Goal: Task Accomplishment & Management: Complete application form

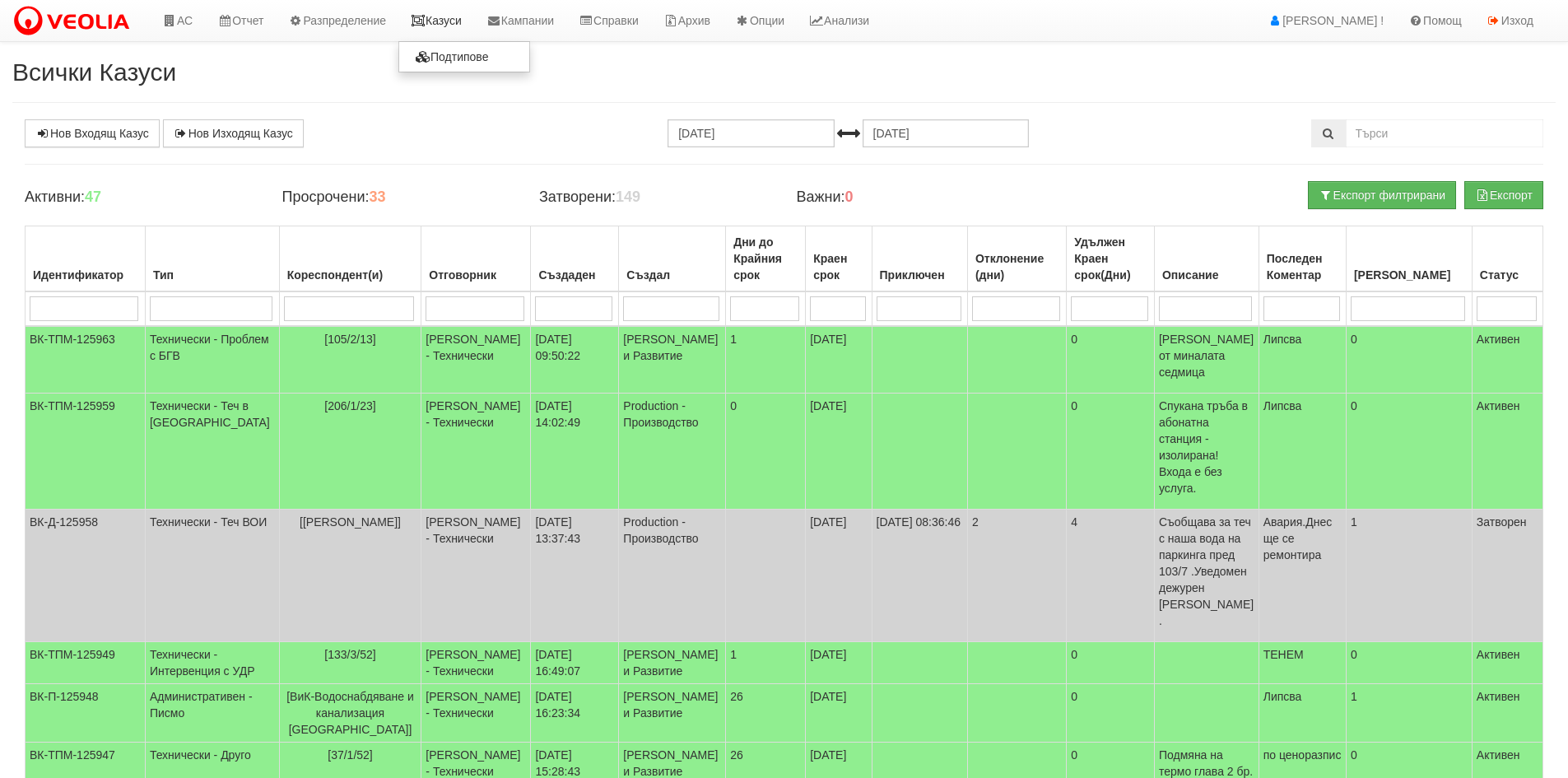
click at [442, 4] on link "Казуси" at bounding box center [436, 21] width 76 height 41
click at [455, 23] on link "Казуси" at bounding box center [436, 21] width 76 height 41
click at [453, 25] on link "Казуси" at bounding box center [436, 21] width 76 height 41
click at [194, 11] on link "АС" at bounding box center [177, 21] width 55 height 41
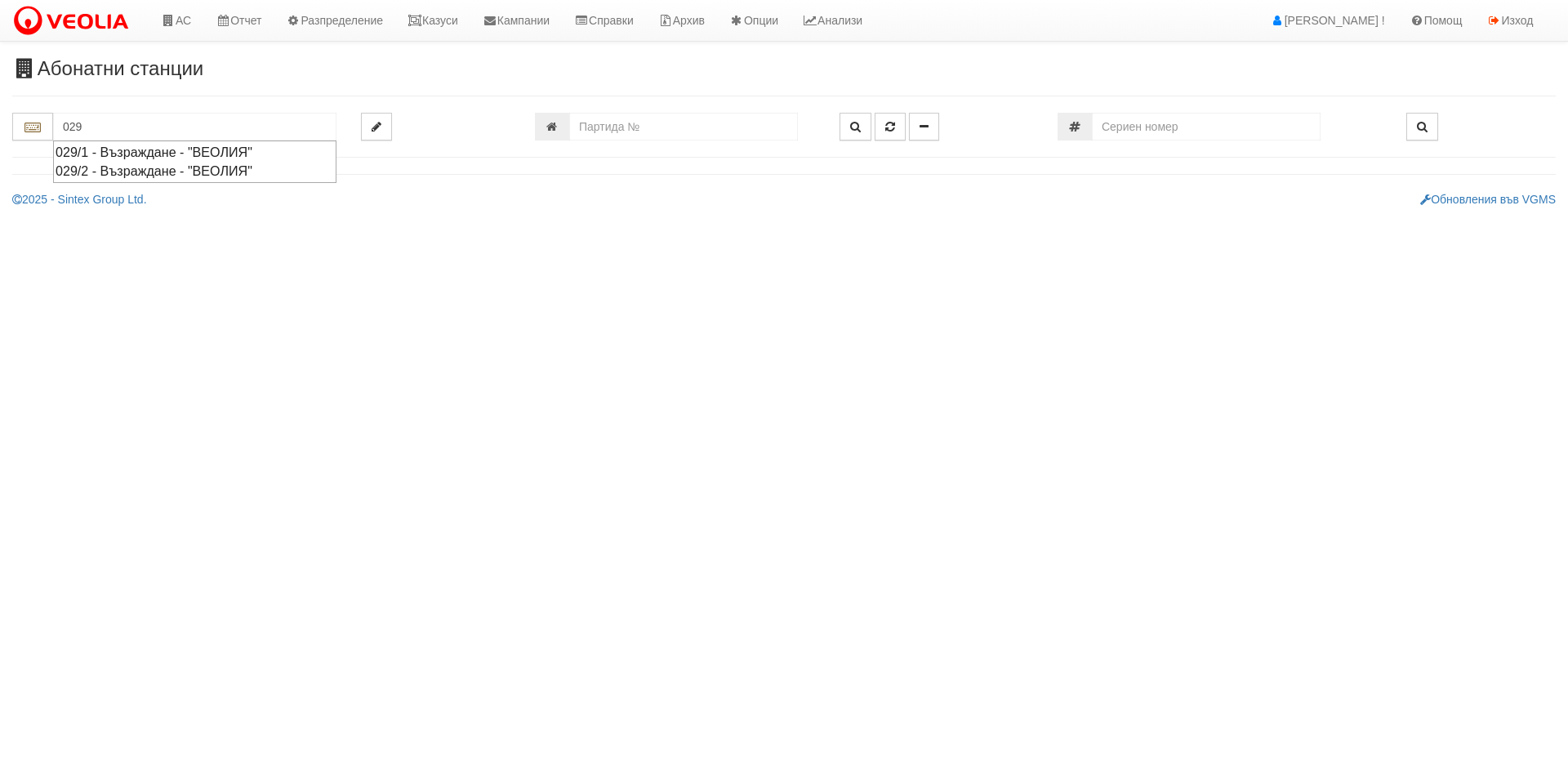
click at [237, 176] on div "029/2 - Възраждане - "ВЕОЛИЯ"" at bounding box center [195, 171] width 279 height 19
type input "029/2 - Възраждане - "ВЕОЛИЯ""
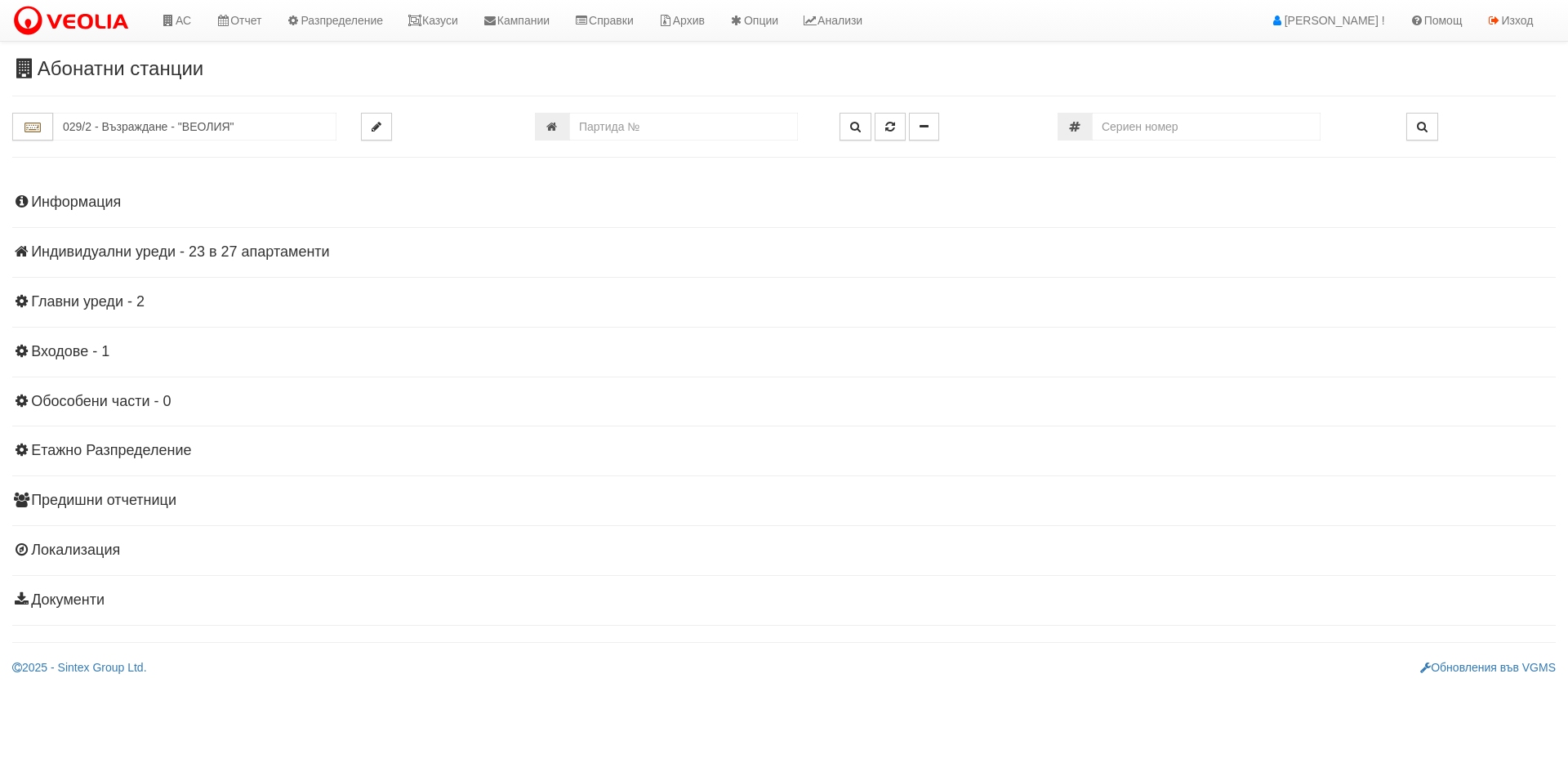
click at [182, 247] on h4 "Индивидуални уреди - 23 в 27 апартаменти" at bounding box center [784, 253] width 1544 height 17
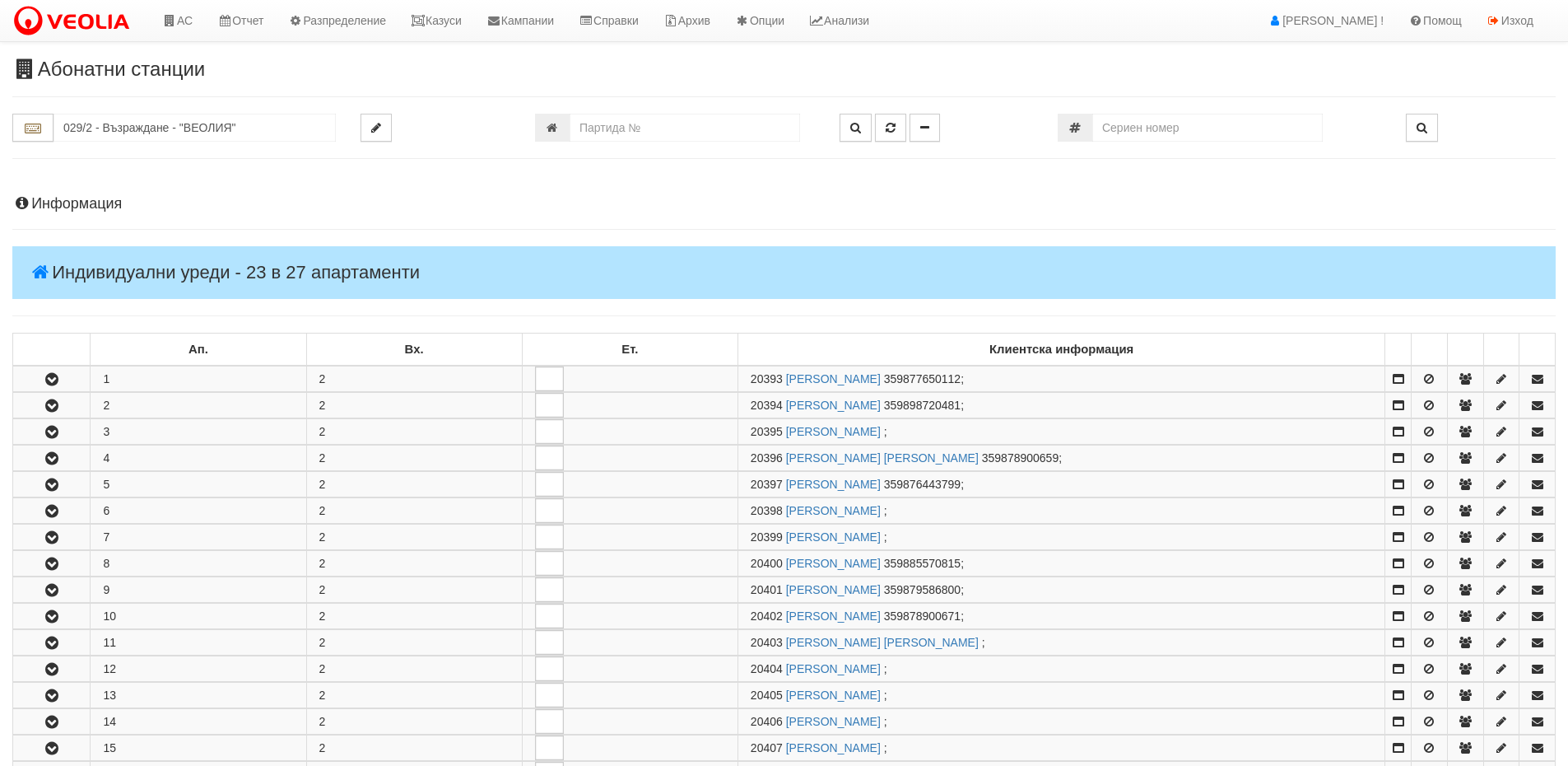
click at [86, 209] on h4 "Информация" at bounding box center [784, 204] width 1543 height 17
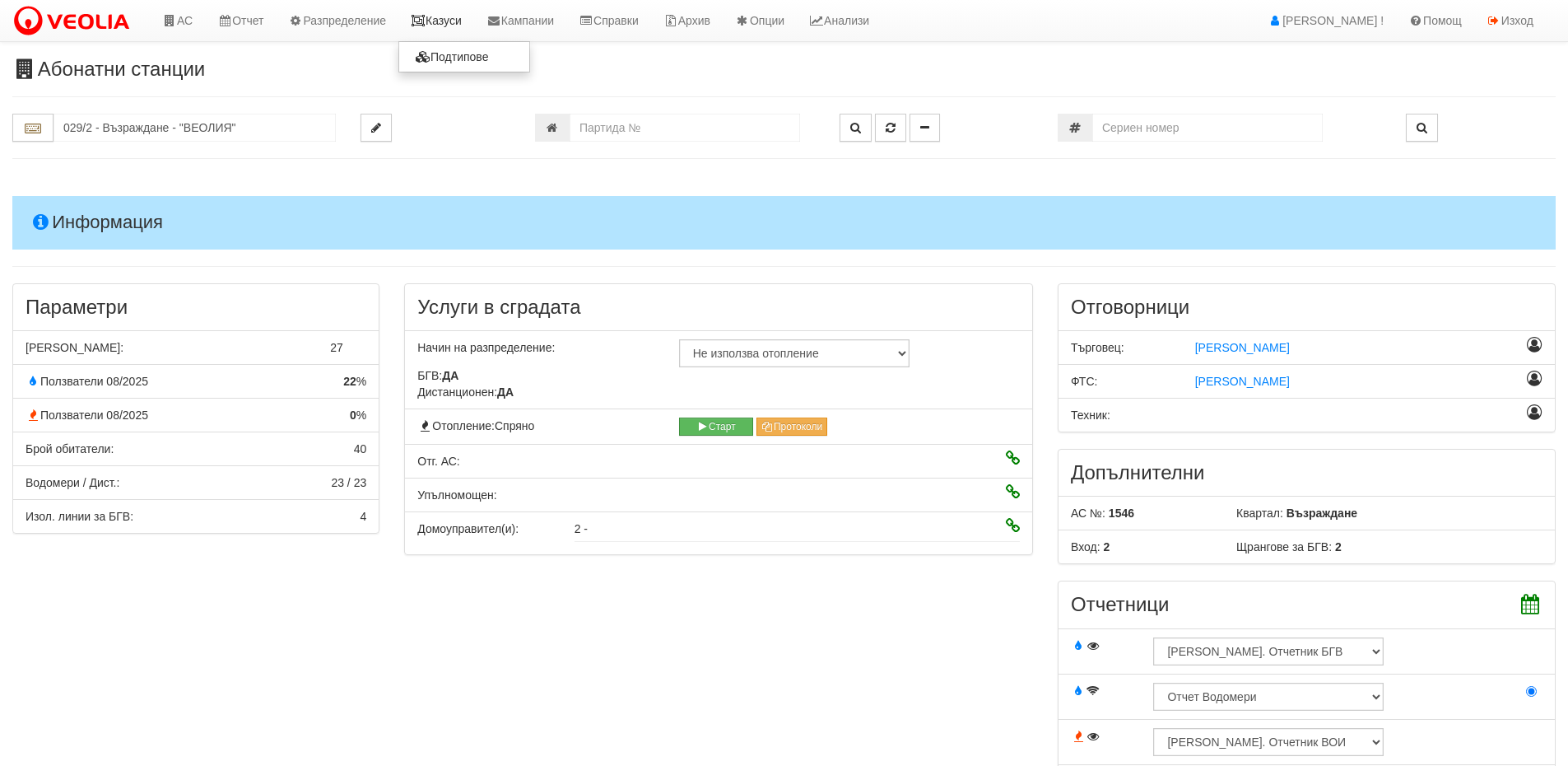
click at [447, 11] on link "Казуси" at bounding box center [436, 21] width 76 height 41
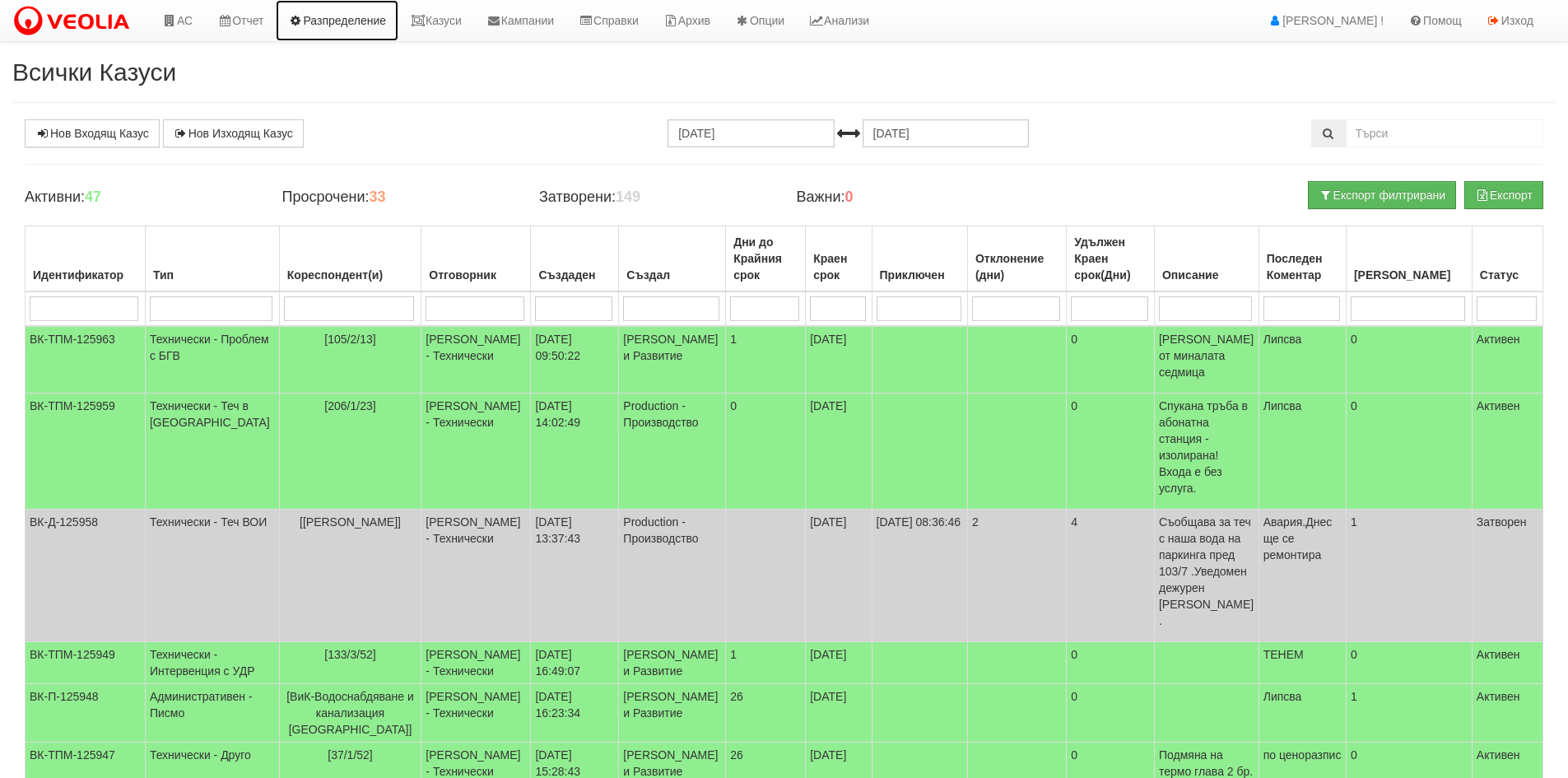
click at [398, 16] on link "Разпределение" at bounding box center [336, 21] width 123 height 41
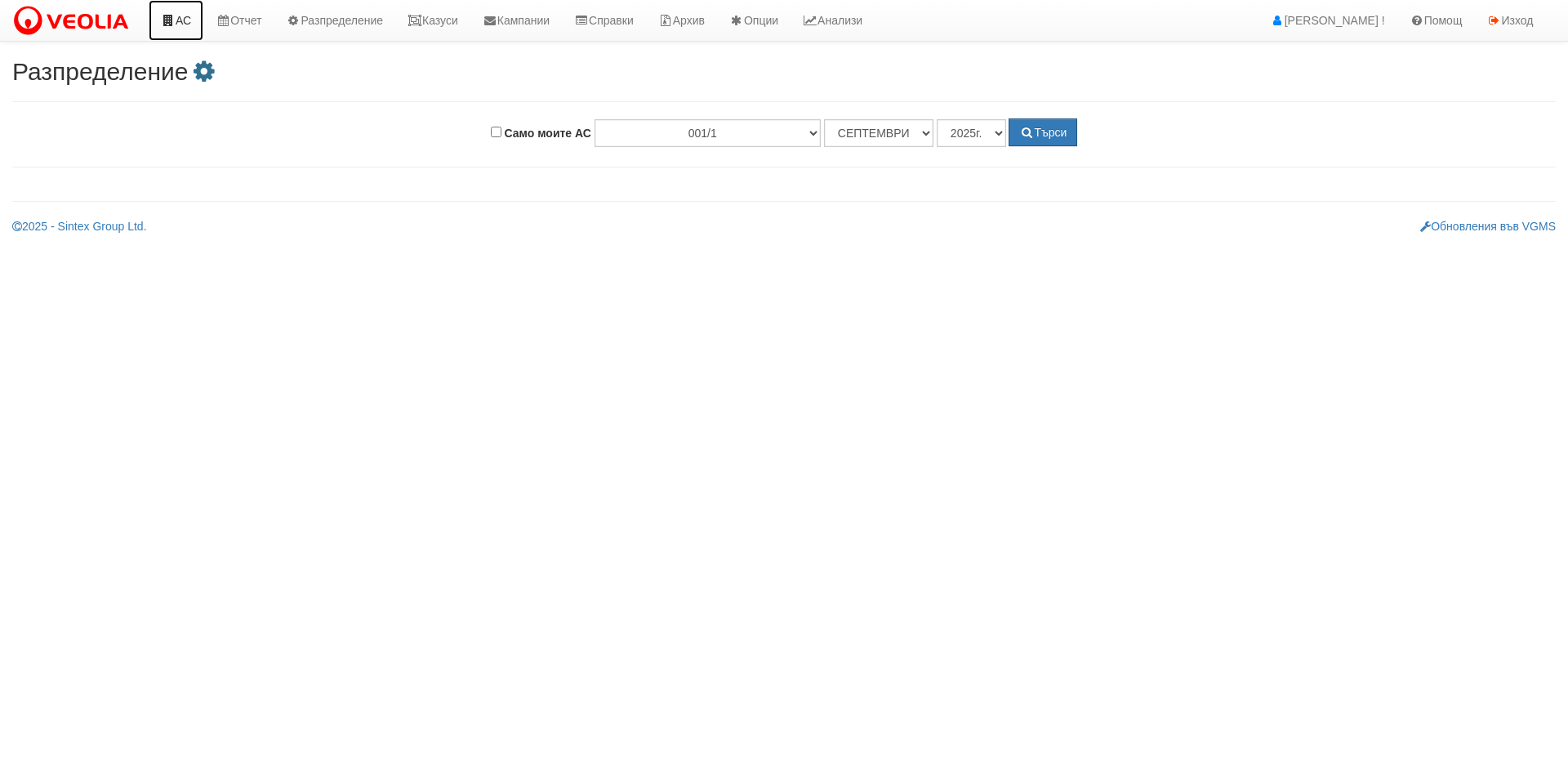
click at [178, 10] on link "АС" at bounding box center [175, 21] width 55 height 41
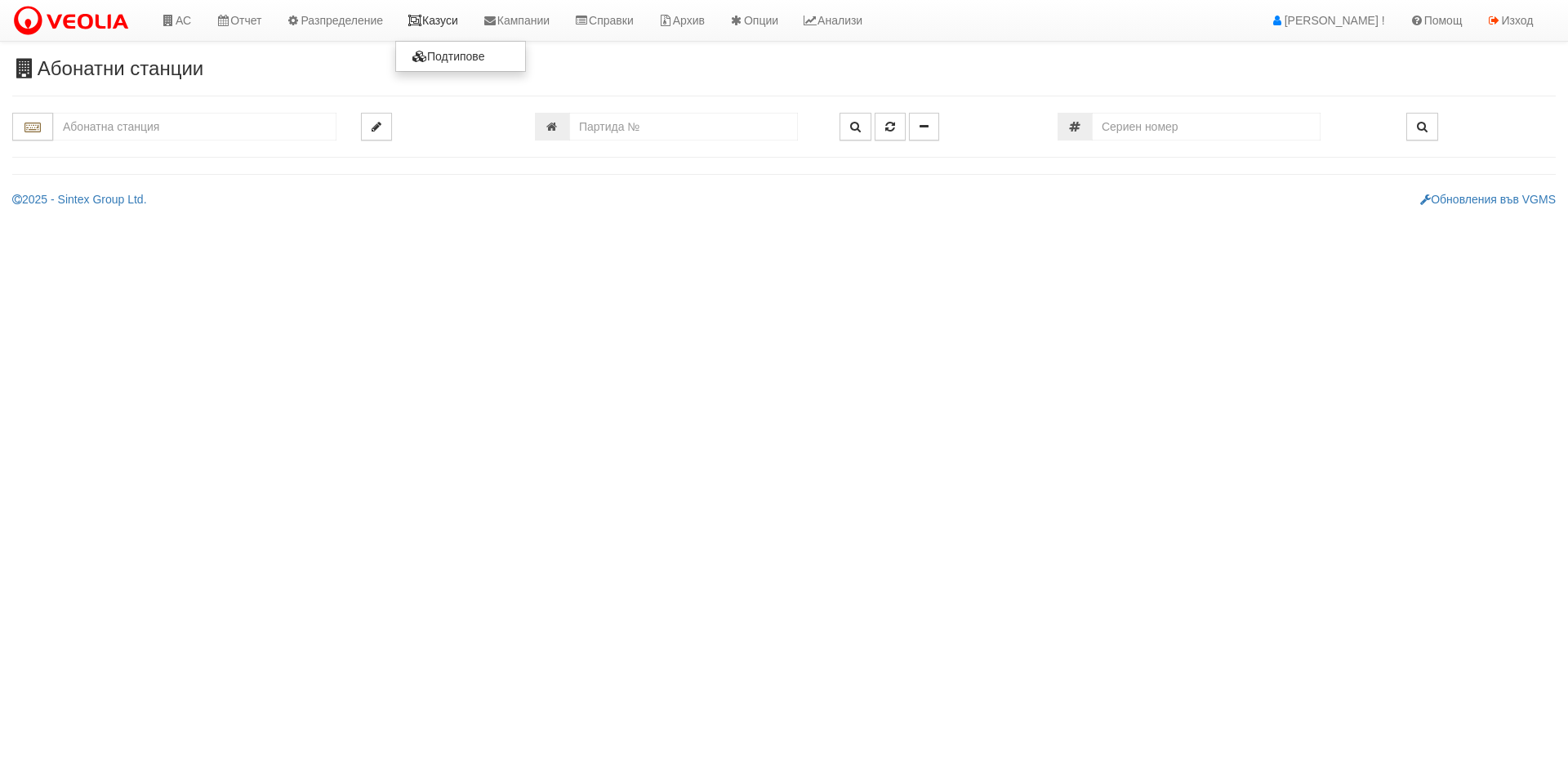
click at [465, 21] on link "Казуси" at bounding box center [433, 21] width 76 height 41
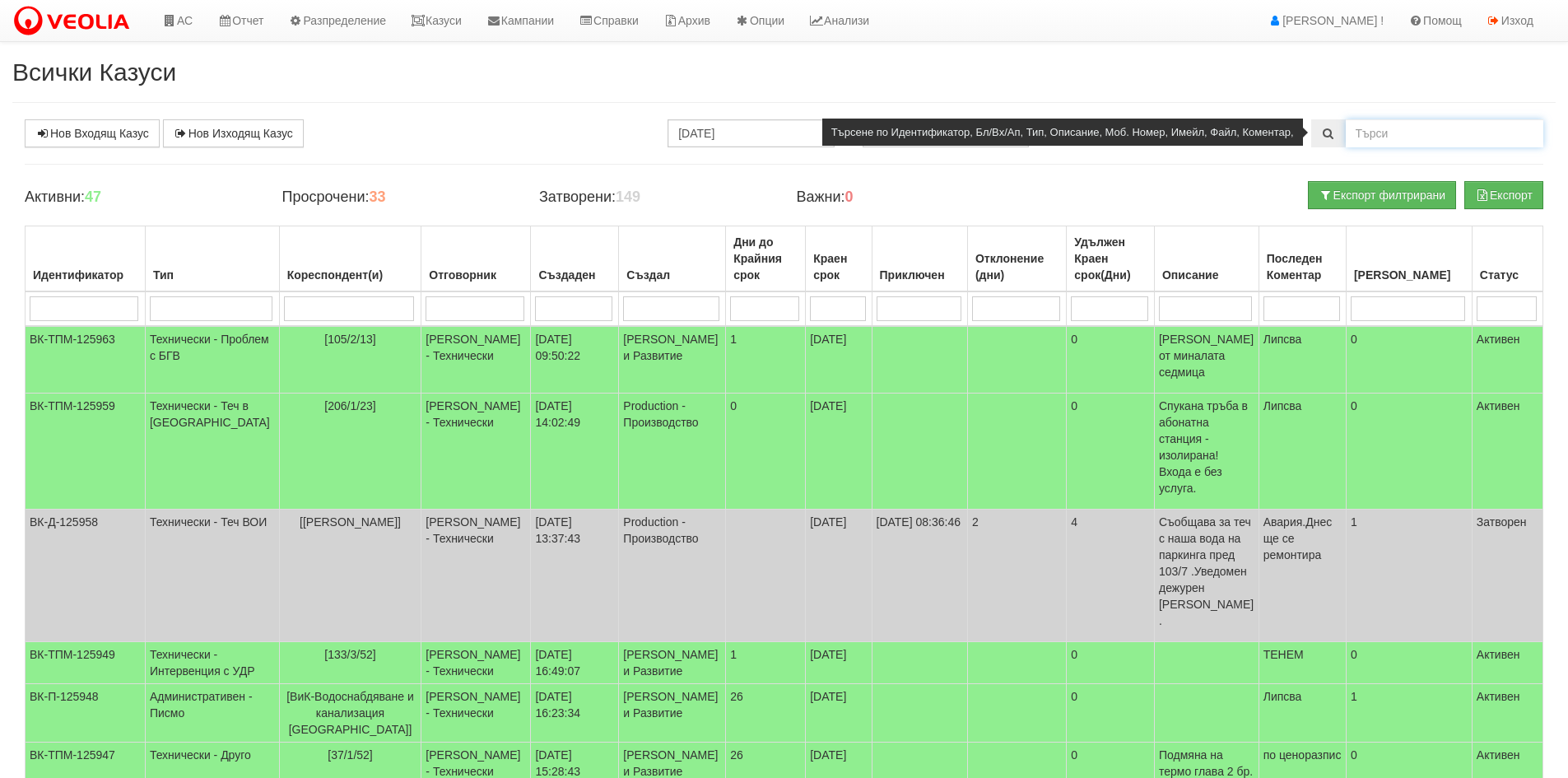
click at [1398, 141] on input "text" at bounding box center [1444, 133] width 197 height 28
paste input "5142"
type input "5142"
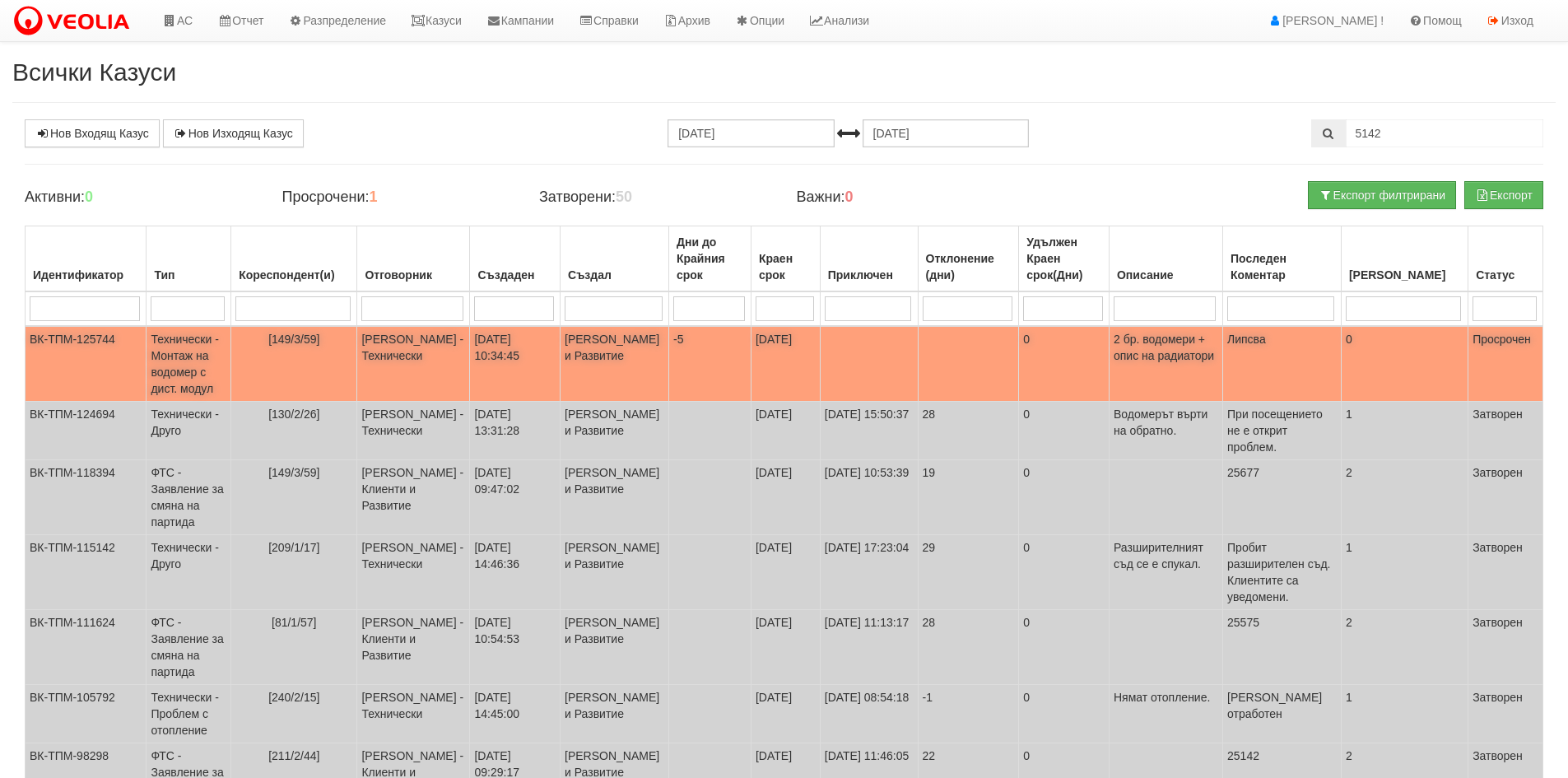
click at [646, 362] on td "Женя Димитрова - Клиенти и Развитие" at bounding box center [615, 364] width 109 height 76
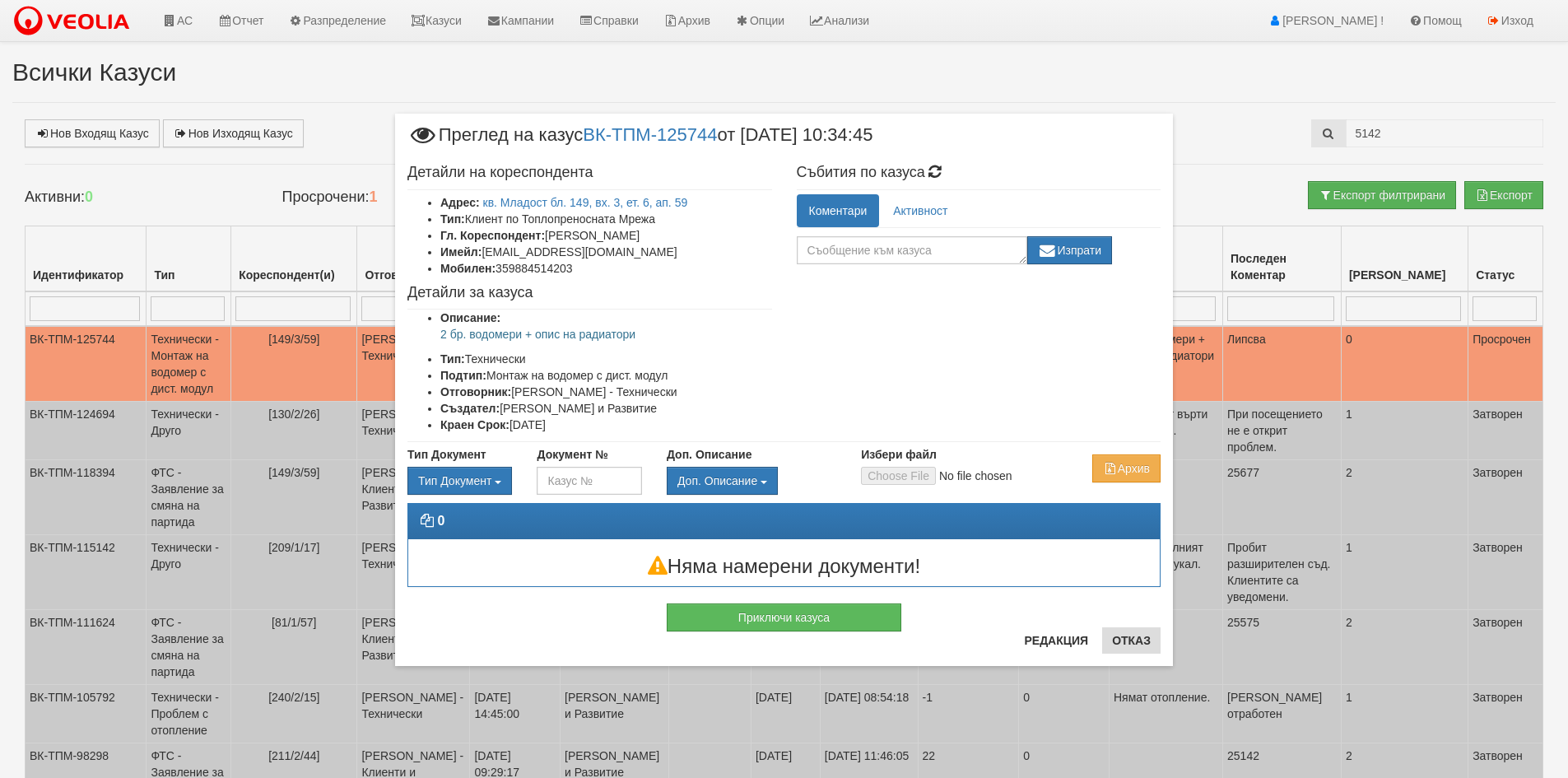
click at [1126, 629] on div "Приключи казуса" at bounding box center [784, 609] width 778 height 44
click at [1127, 639] on button "Отказ" at bounding box center [1131, 640] width 58 height 26
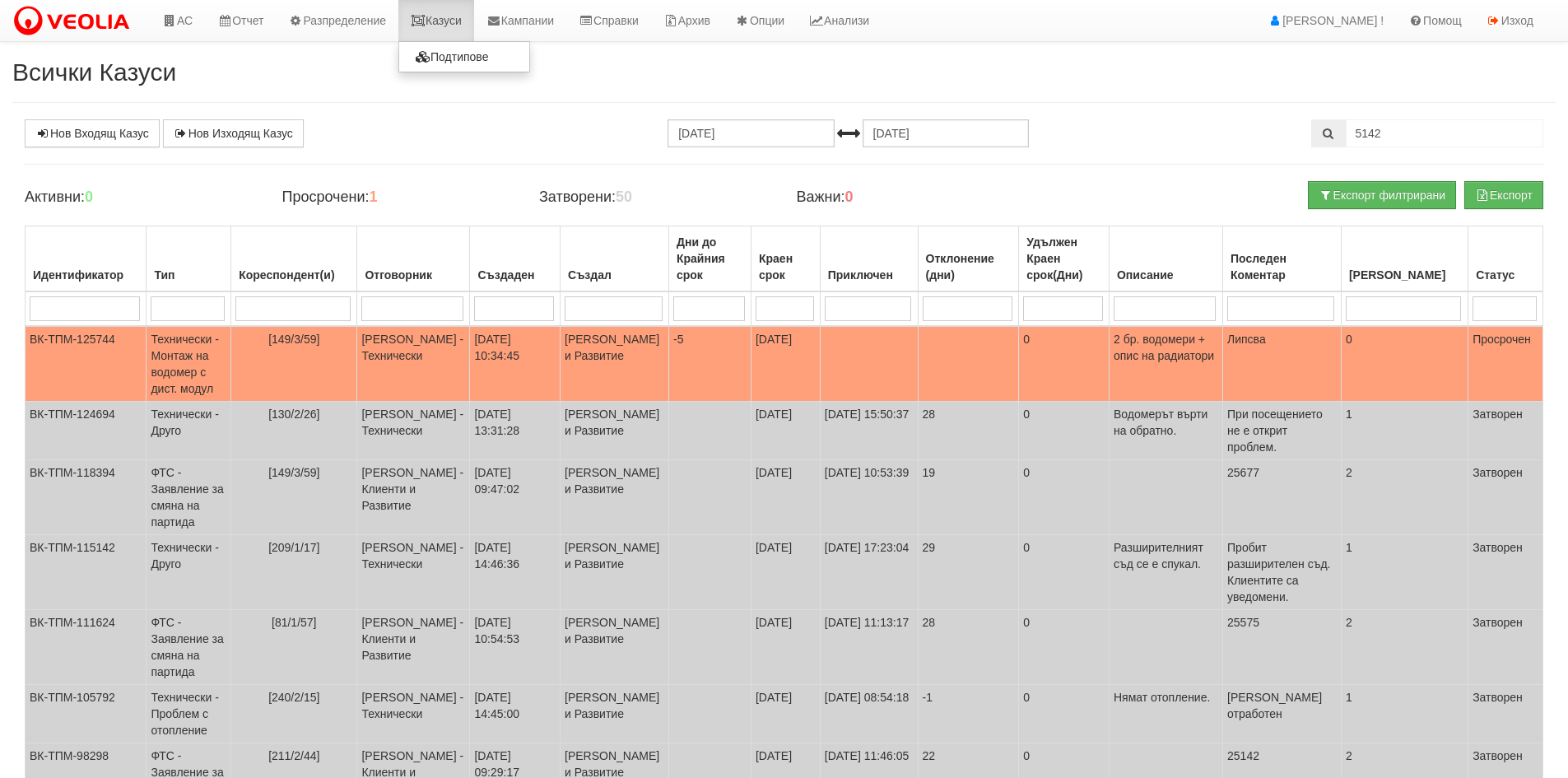
click at [463, 26] on link "Казуси" at bounding box center [436, 21] width 76 height 41
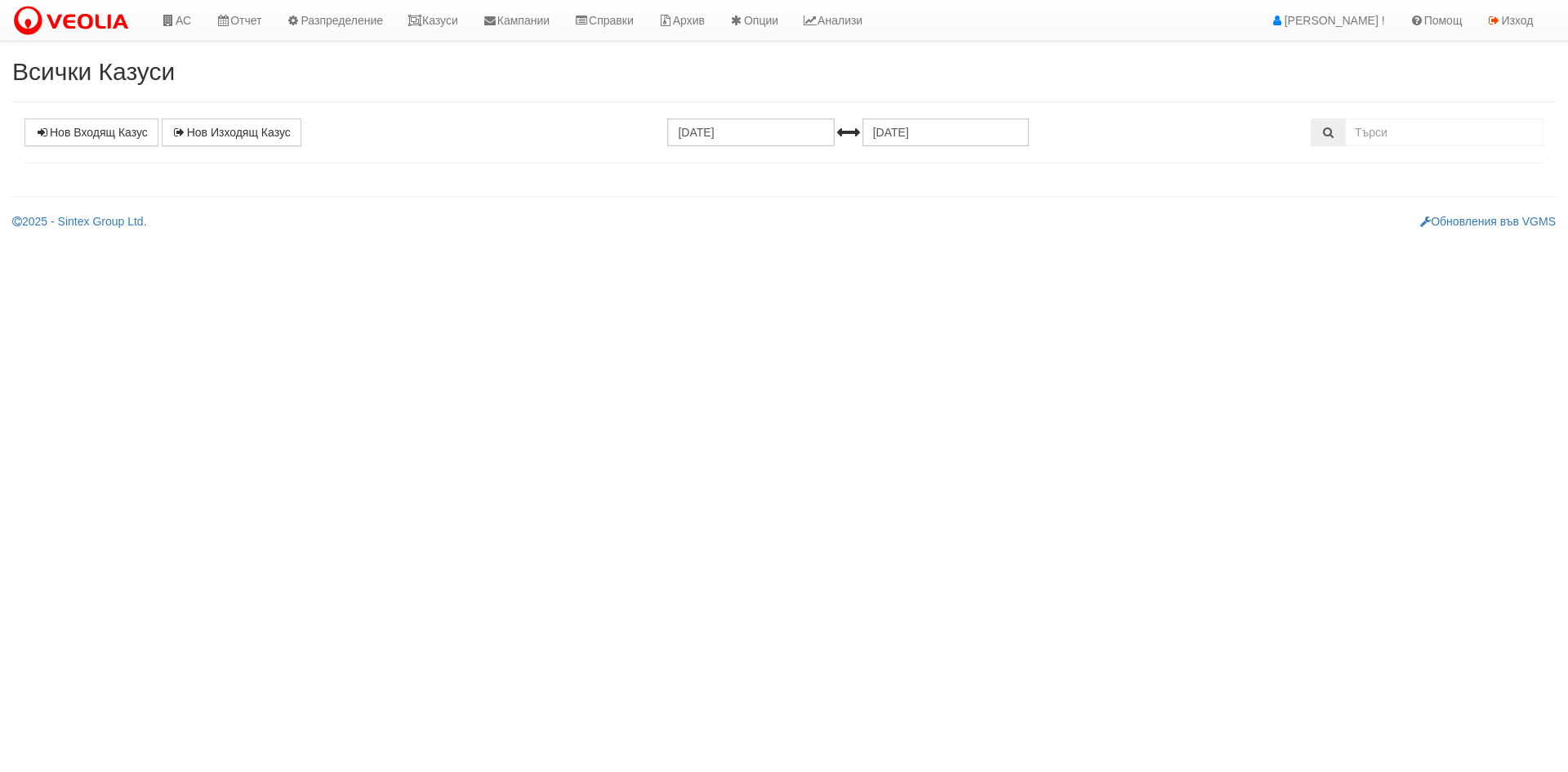
click at [770, 112] on div "Всички Казуси Нов Входящ Казус Нов Изходящ Казус 13.09.2025 13.10.2025 Зареждан…" at bounding box center [784, 144] width 1568 height 172
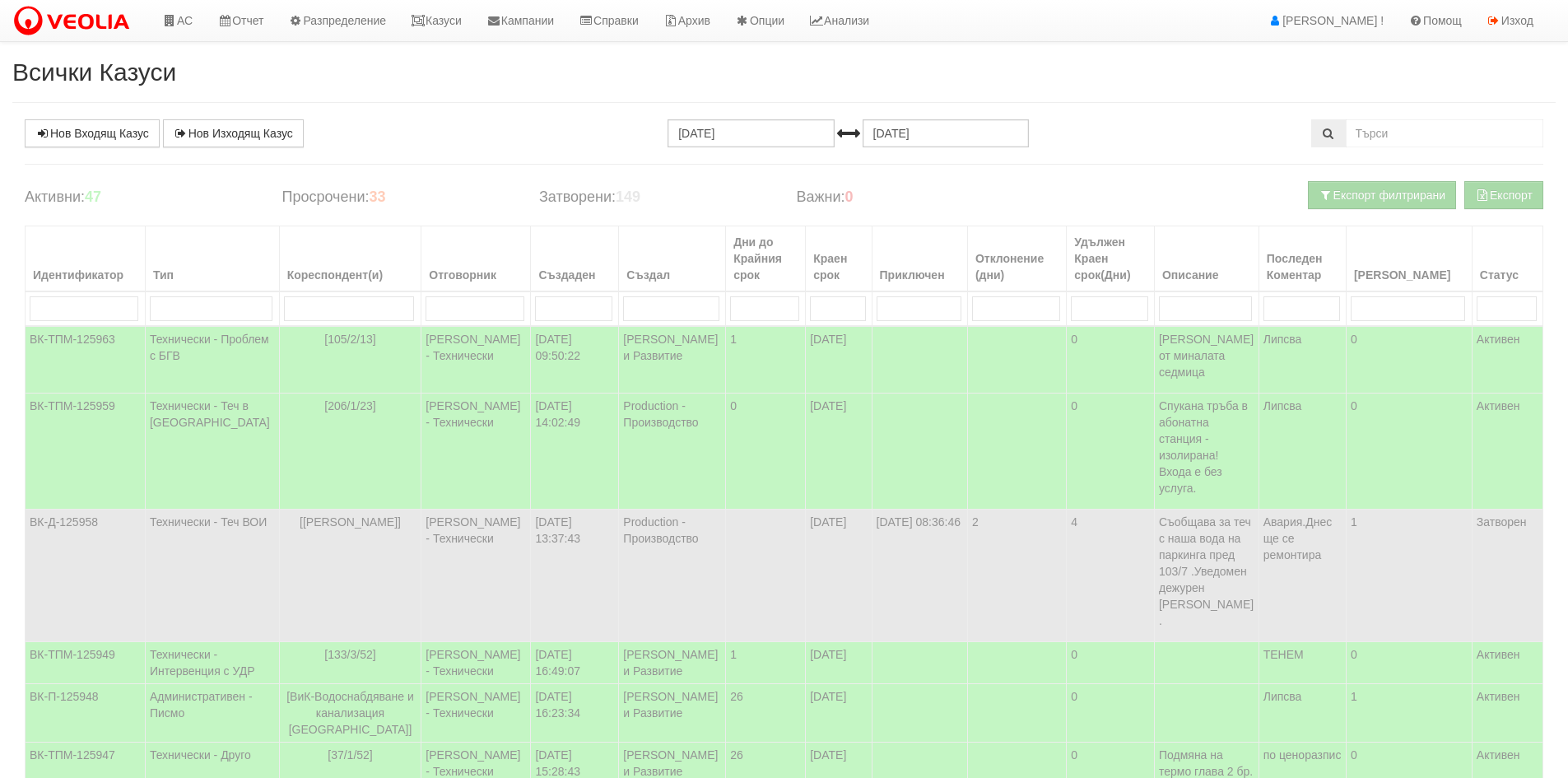
click at [769, 118] on div "Всички Казуси Нов Входящ Казус Нов Изходящ Казус 13.09.2025 13.10.2025 Зареждан…" at bounding box center [784, 568] width 1568 height 1019
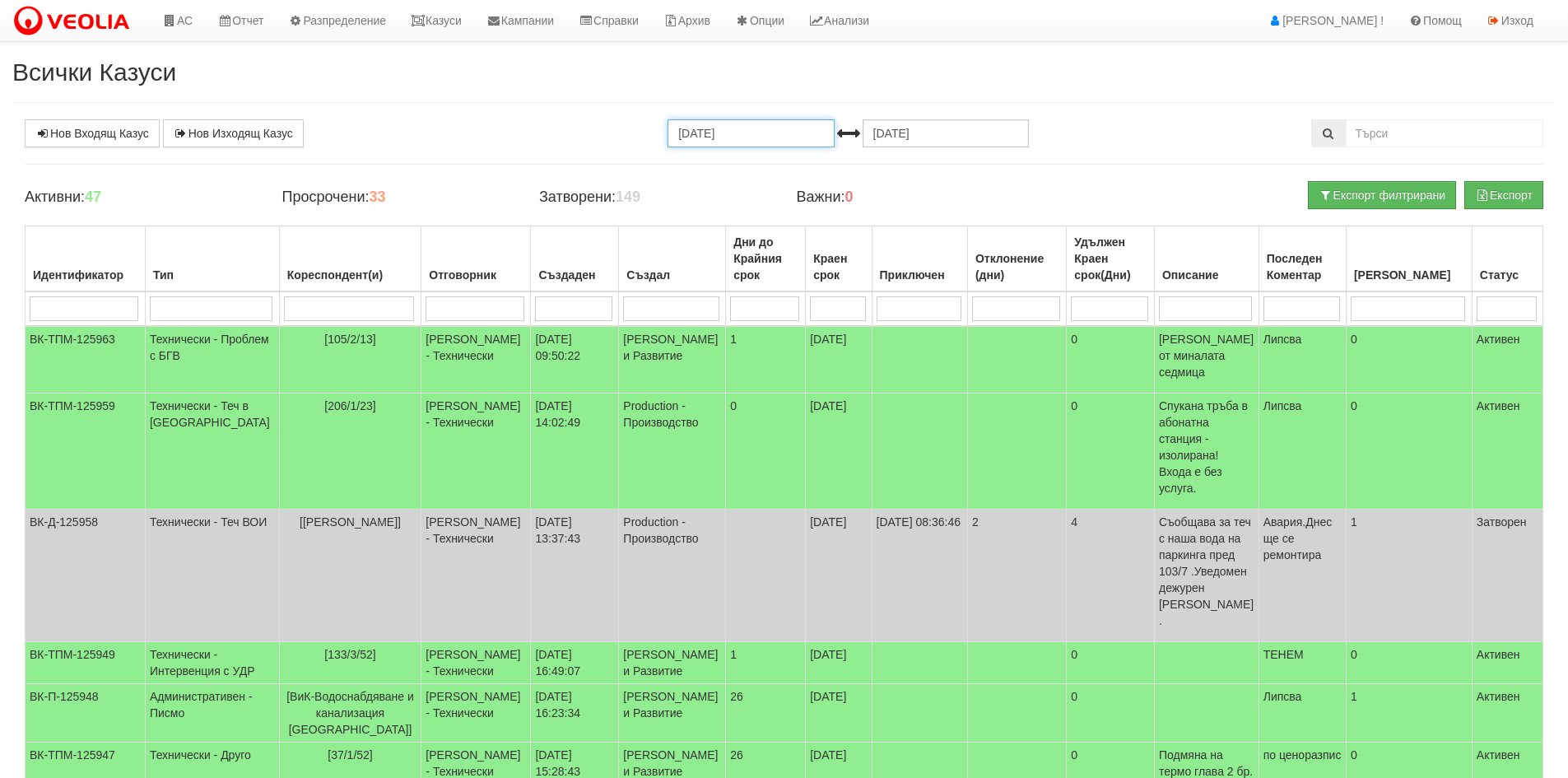
click at [768, 130] on input "13.09.2025" at bounding box center [750, 133] width 166 height 28
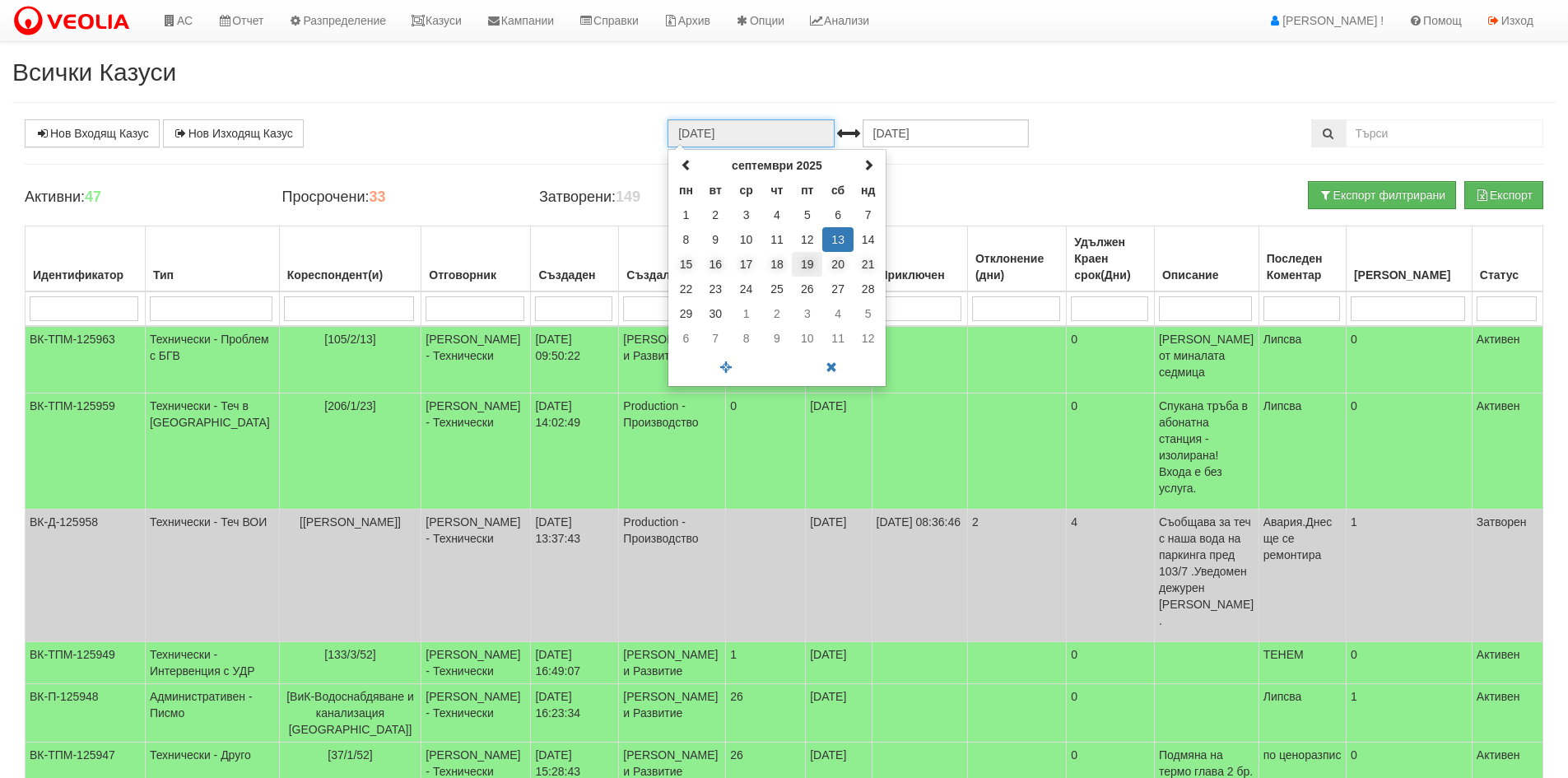
click at [813, 265] on td "19" at bounding box center [807, 264] width 30 height 24
type input "19.09.2025"
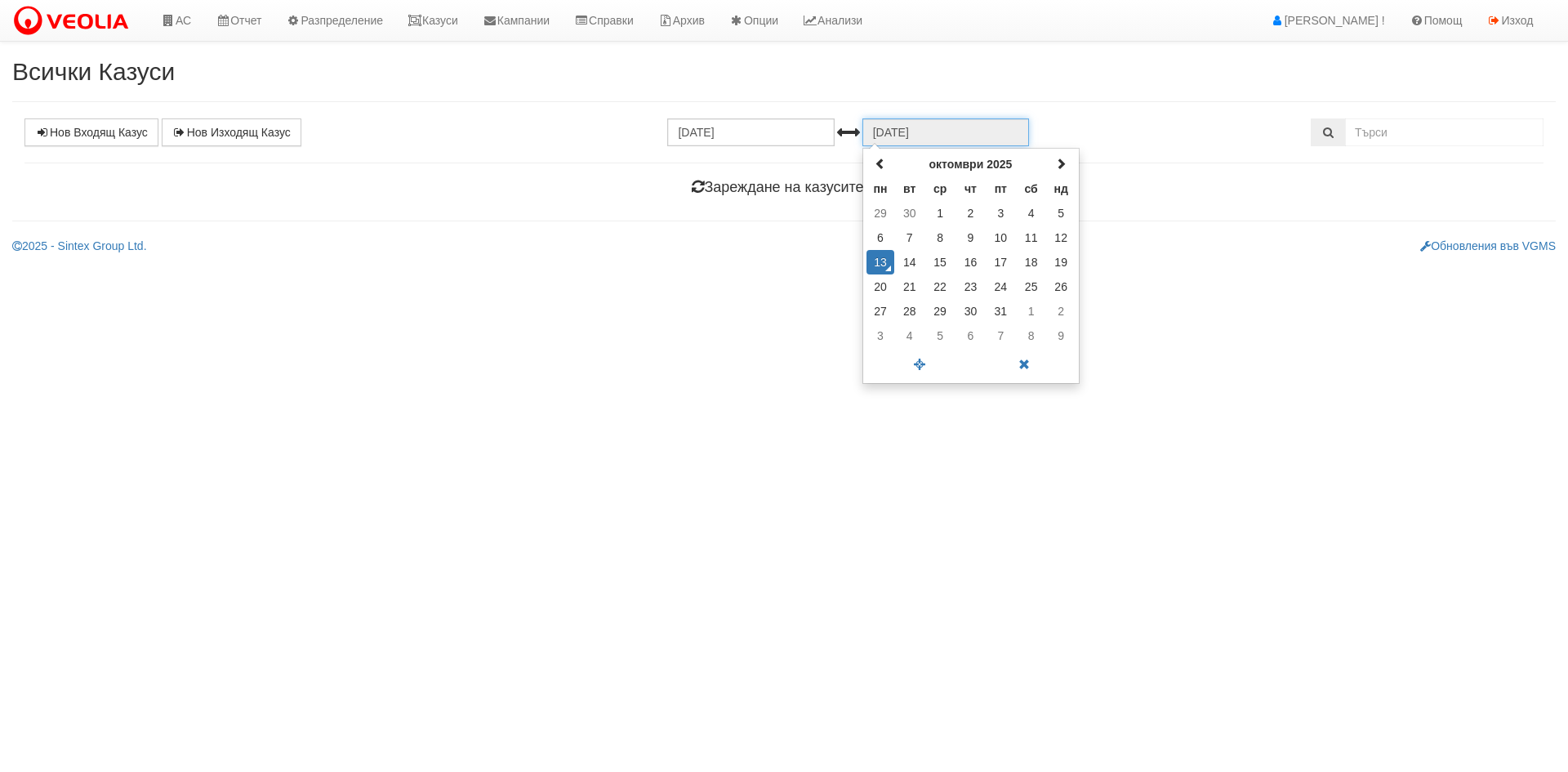
click at [909, 123] on input "13.10.2025" at bounding box center [945, 132] width 167 height 28
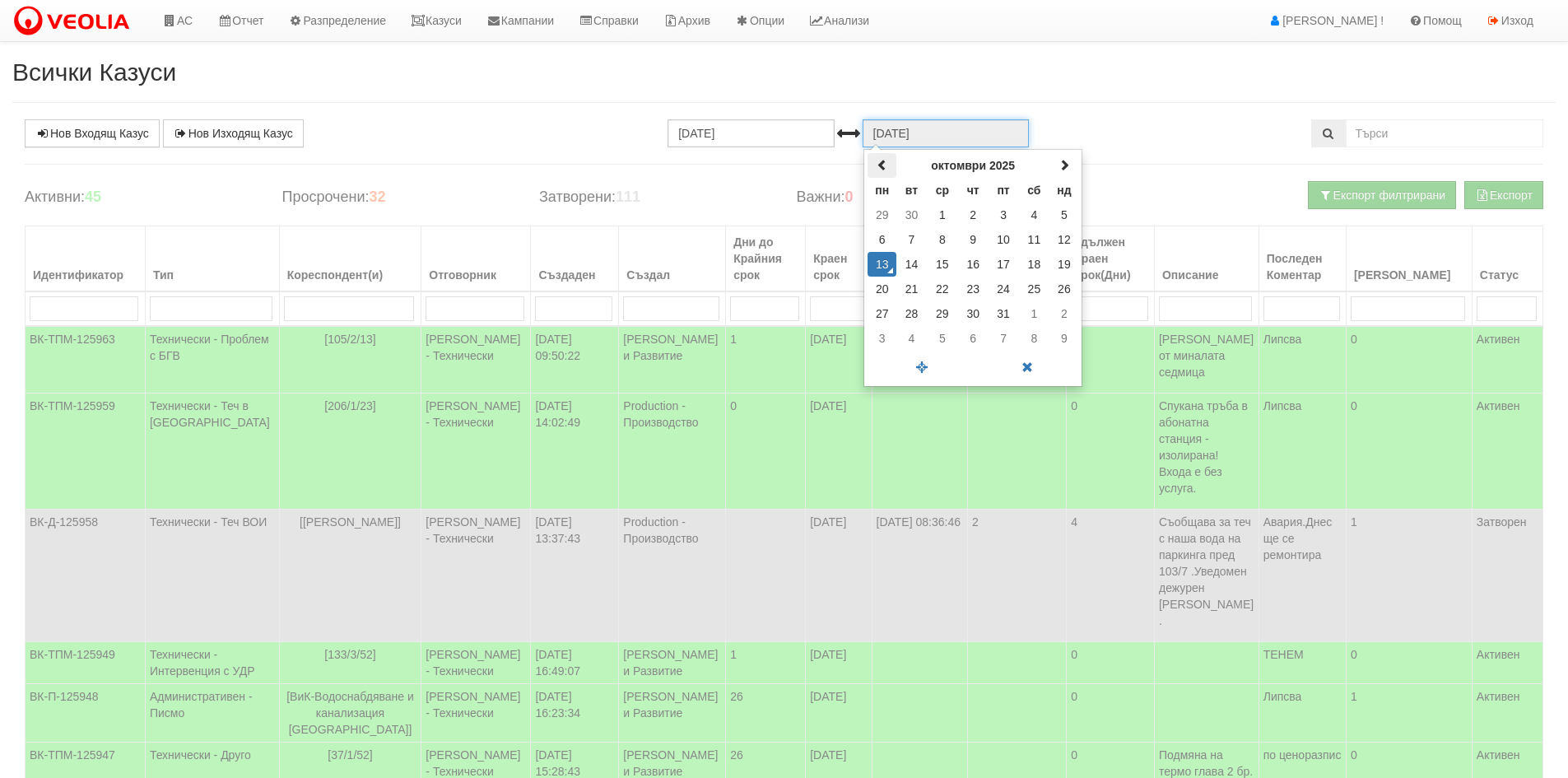
click at [884, 162] on span at bounding box center [882, 164] width 11 height 11
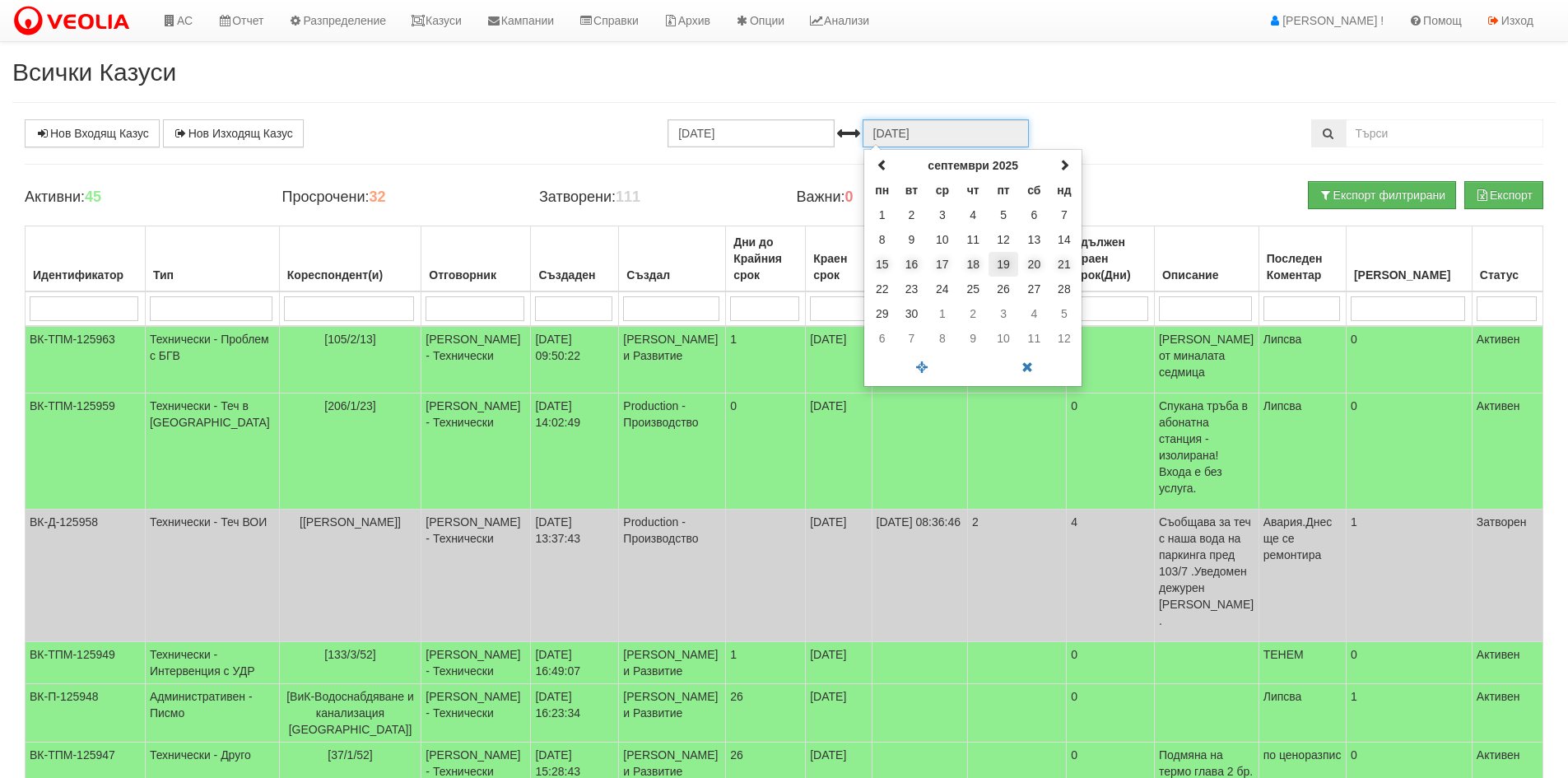
click at [1007, 255] on tbody "1 2 3 4 5 6 7 8 9 10 11 12 13 14 15 16 17 18 19 20 21 22 23 24 25 26 27 28 29 3…" at bounding box center [972, 276] width 210 height 148
click at [1007, 255] on td "19" at bounding box center [1003, 264] width 30 height 24
type input "19.09.2025"
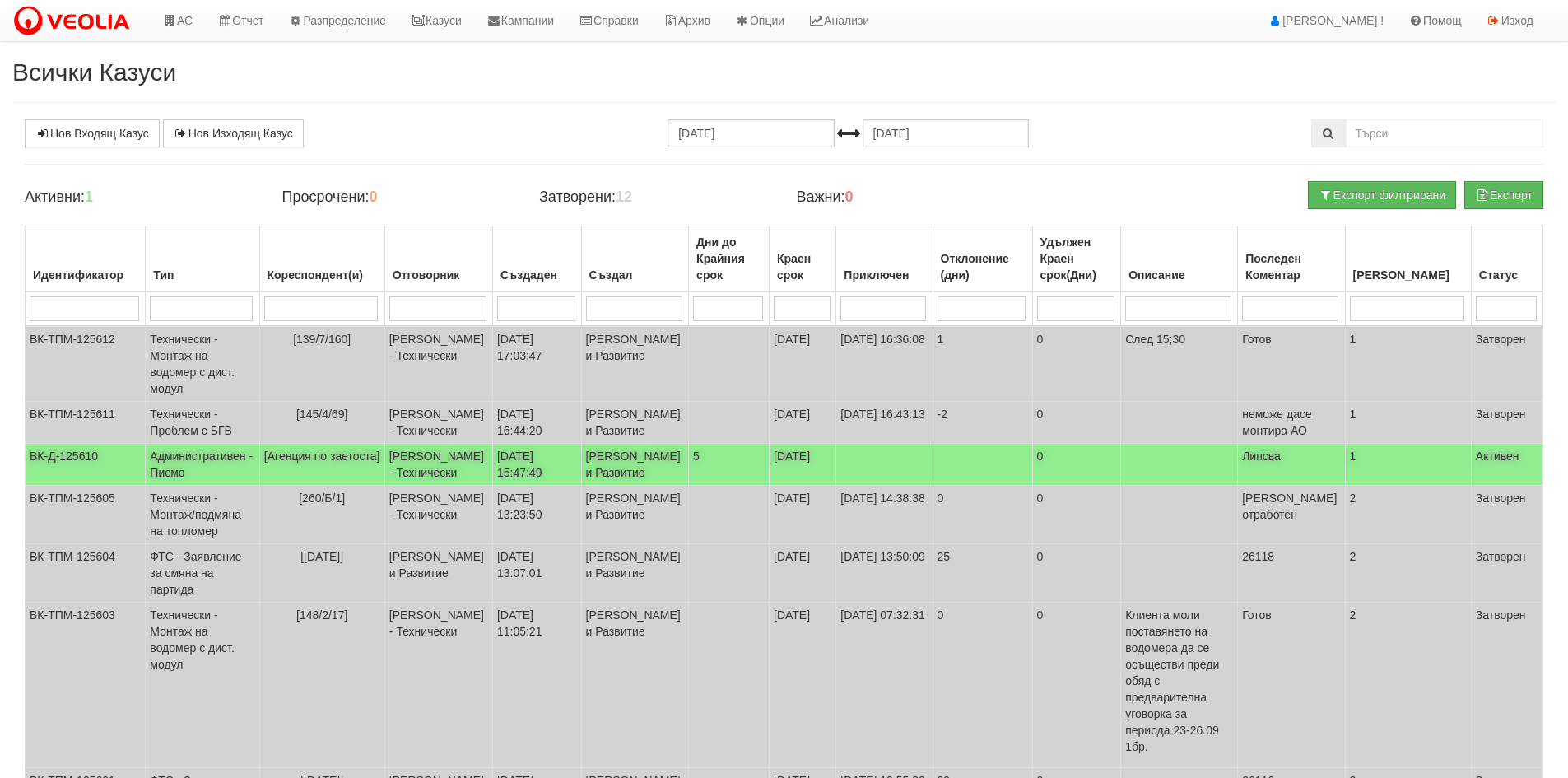
click at [682, 486] on td "Женя Димитрова - Клиенти и Развитие" at bounding box center [634, 464] width 107 height 42
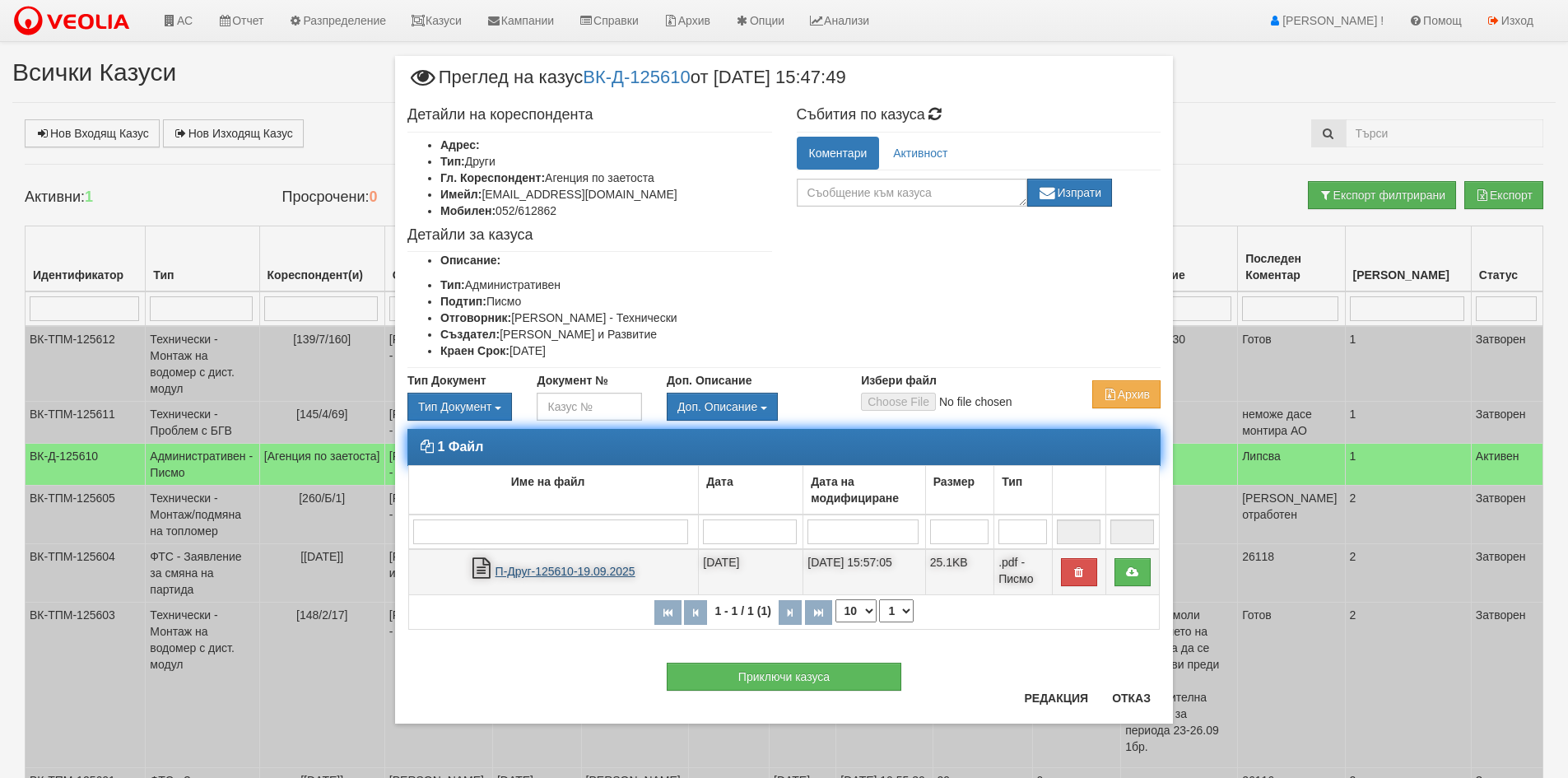
click at [582, 568] on link "П-Друг-125610-19.09.2025" at bounding box center [565, 571] width 140 height 13
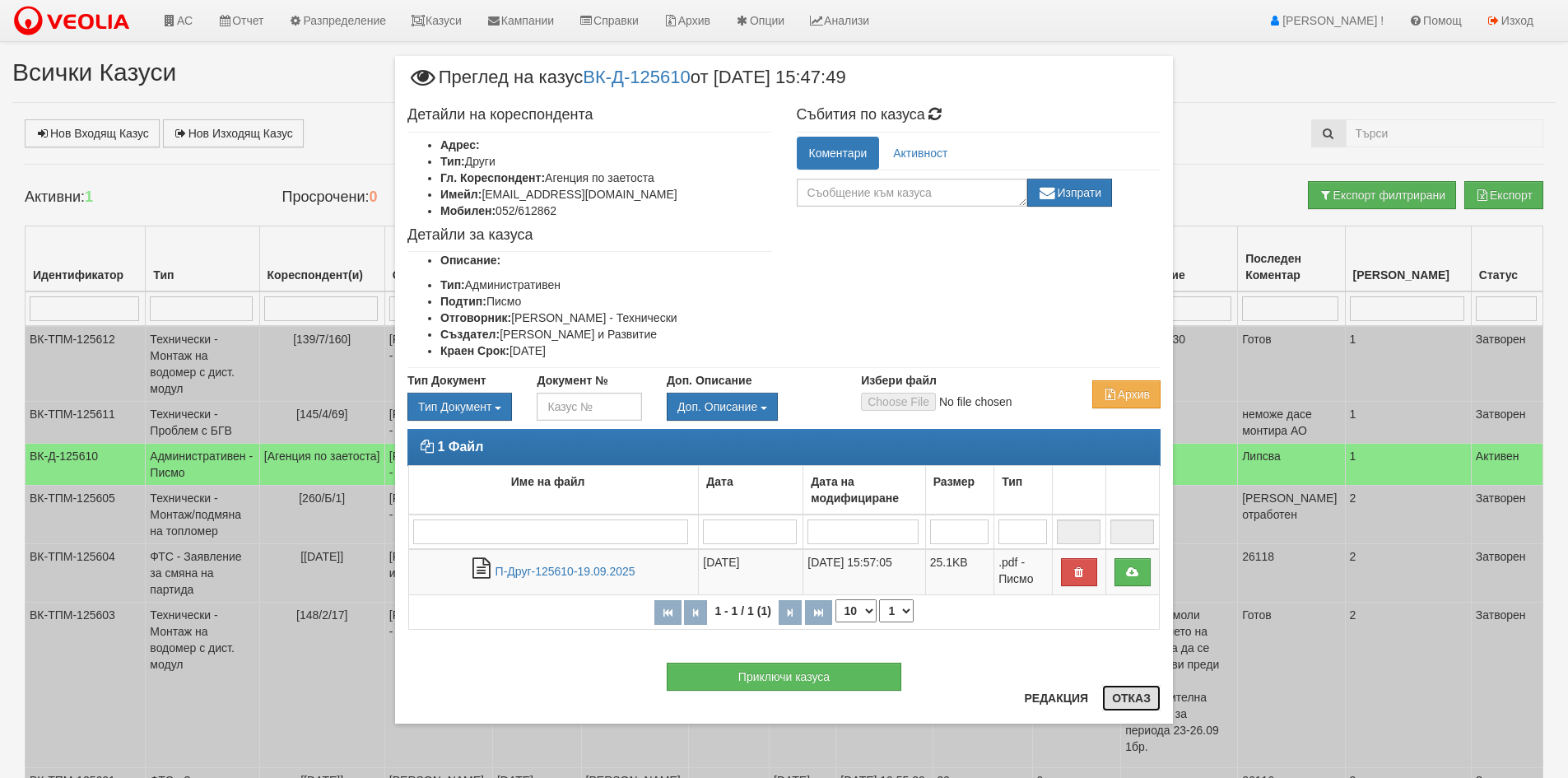
click at [1127, 691] on button "Отказ" at bounding box center [1131, 698] width 58 height 26
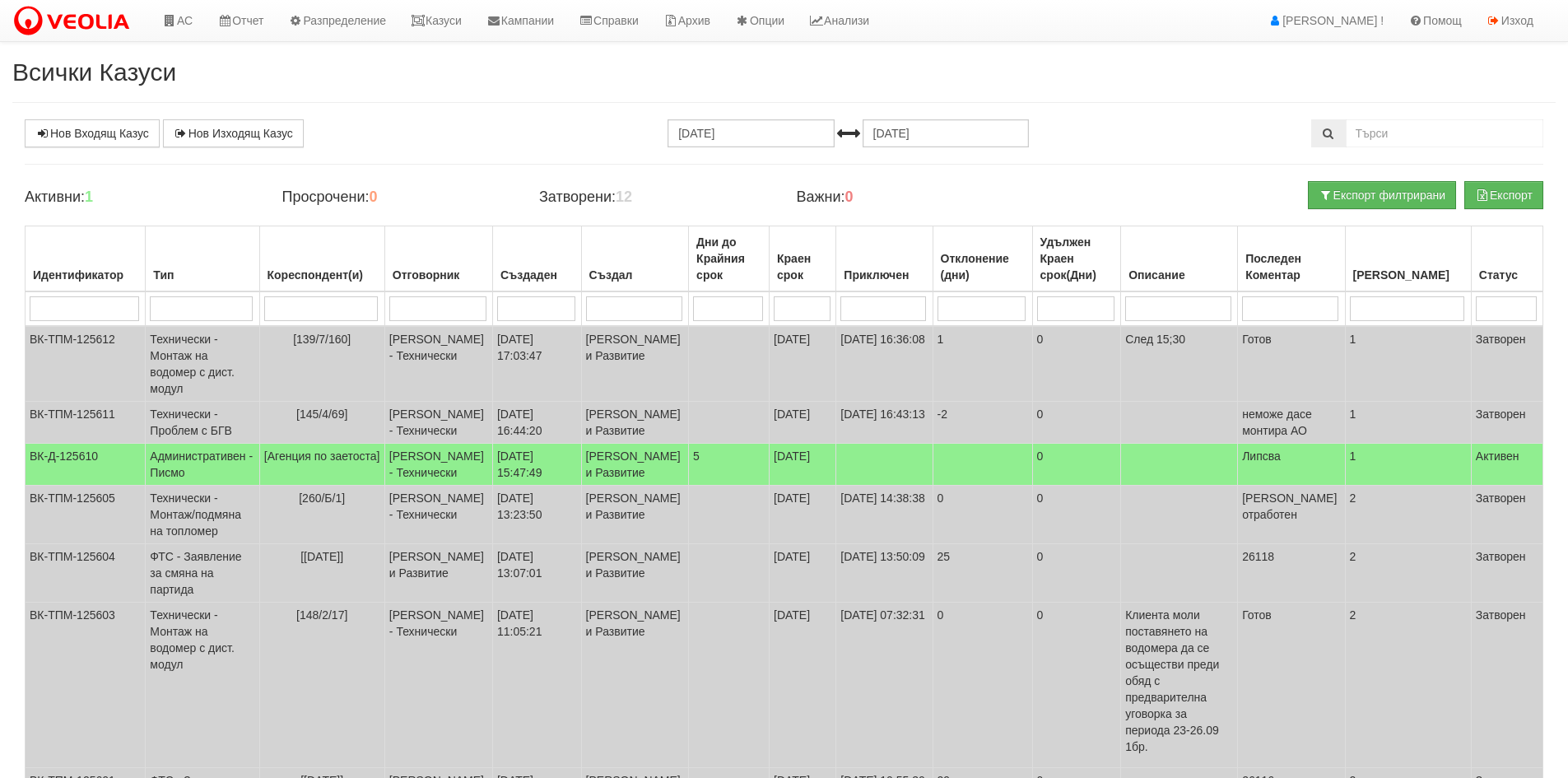
click at [472, 43] on body "АС Отчет Настройки Период Глобални Параметри Сваляне Отчетни Карти Нулиране УДР" at bounding box center [784, 575] width 1568 height 1151
click at [466, 27] on link "Казуси" at bounding box center [436, 21] width 76 height 41
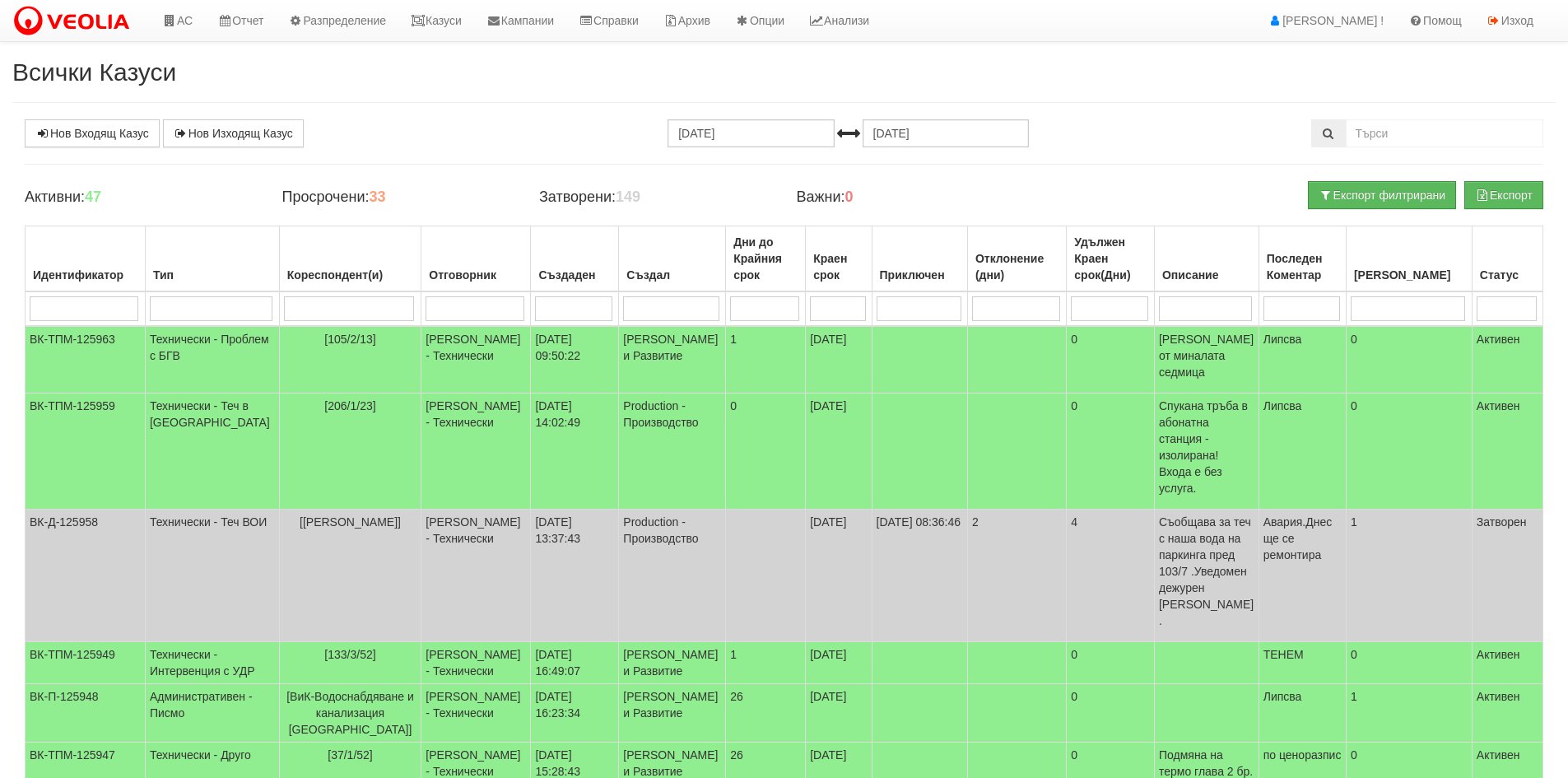
click at [321, 312] on input "search" at bounding box center [349, 308] width 130 height 24
type input "1/1/4"
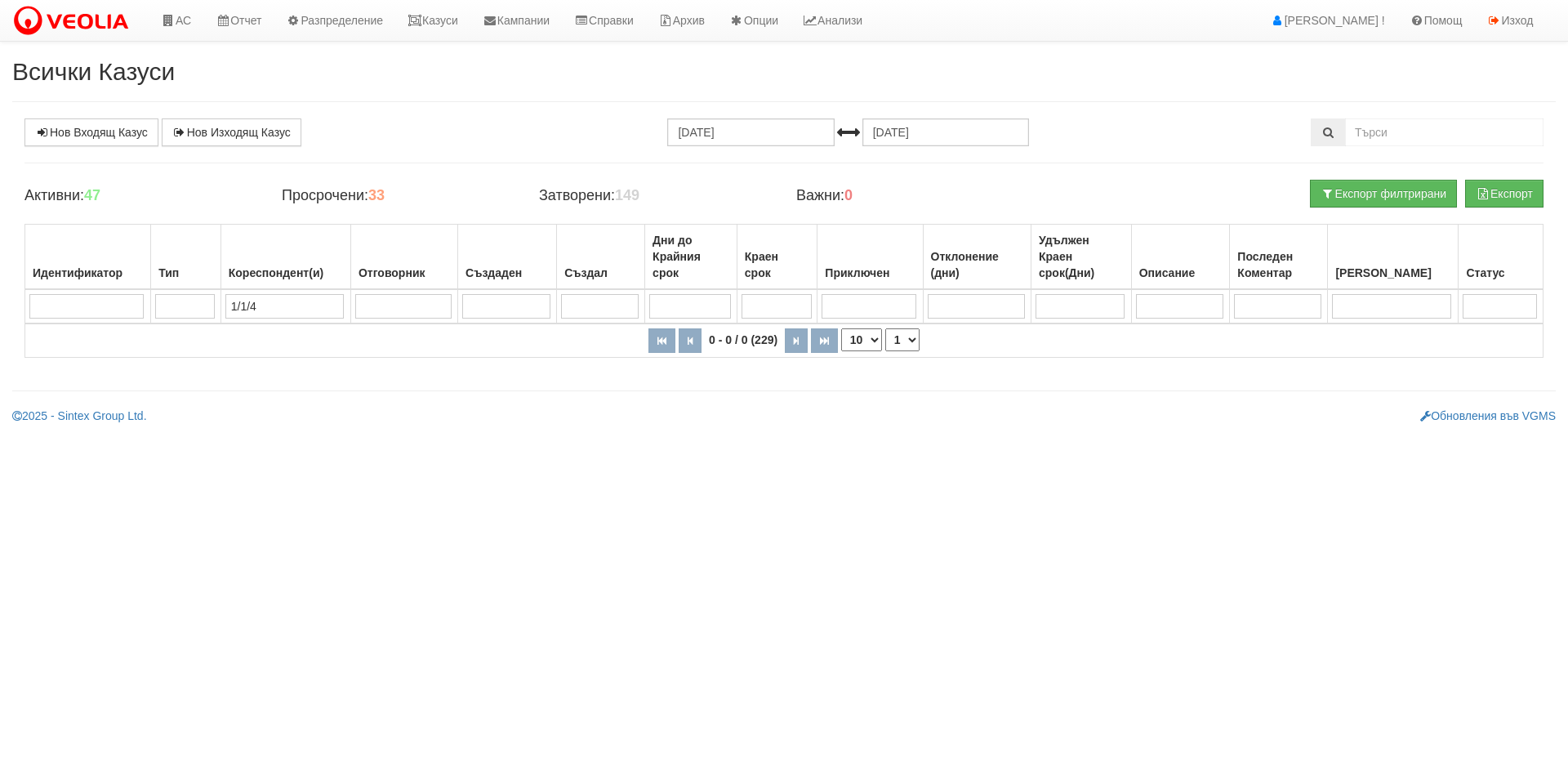
type input "1/1/4"
click at [1396, 137] on input "text" at bounding box center [1444, 132] width 199 height 28
type input "1/1/4"
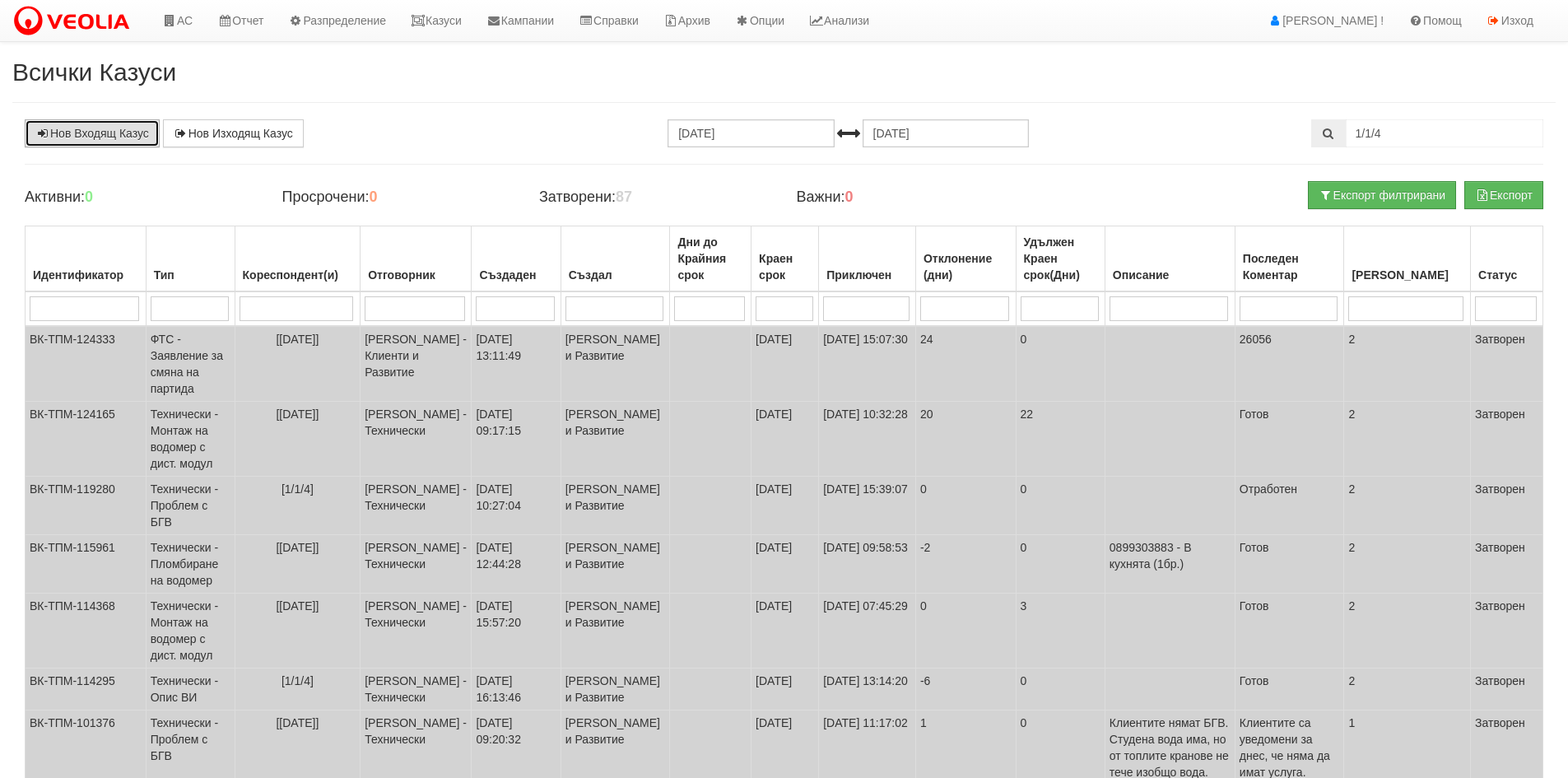
click at [134, 144] on link "Нов Входящ Казус" at bounding box center [92, 133] width 135 height 28
click at [1533, 11] on link "Изход" at bounding box center [1510, 21] width 71 height 41
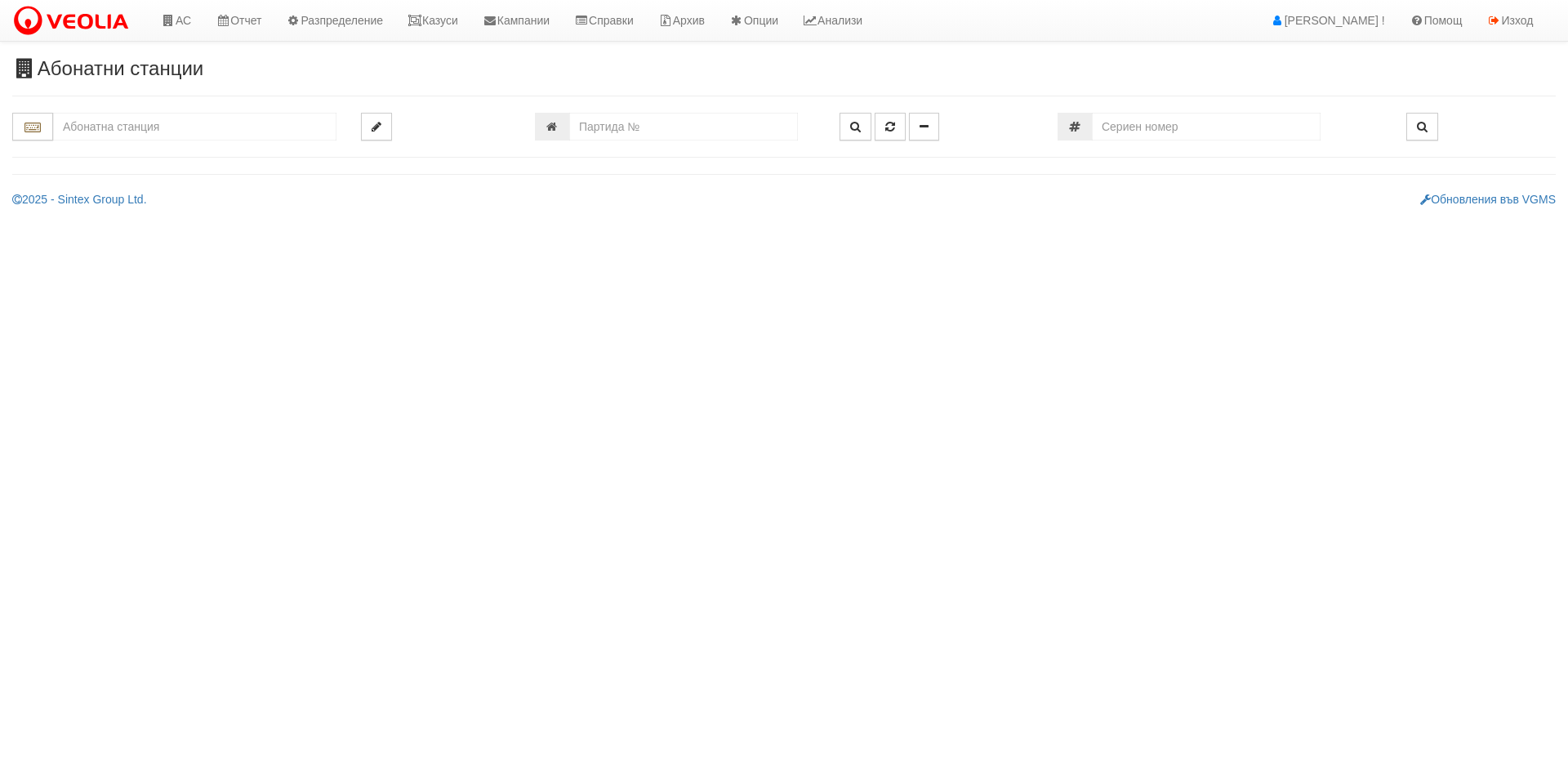
click at [203, 131] on input "text" at bounding box center [195, 127] width 283 height 28
click at [242, 135] on input "text" at bounding box center [195, 127] width 283 height 28
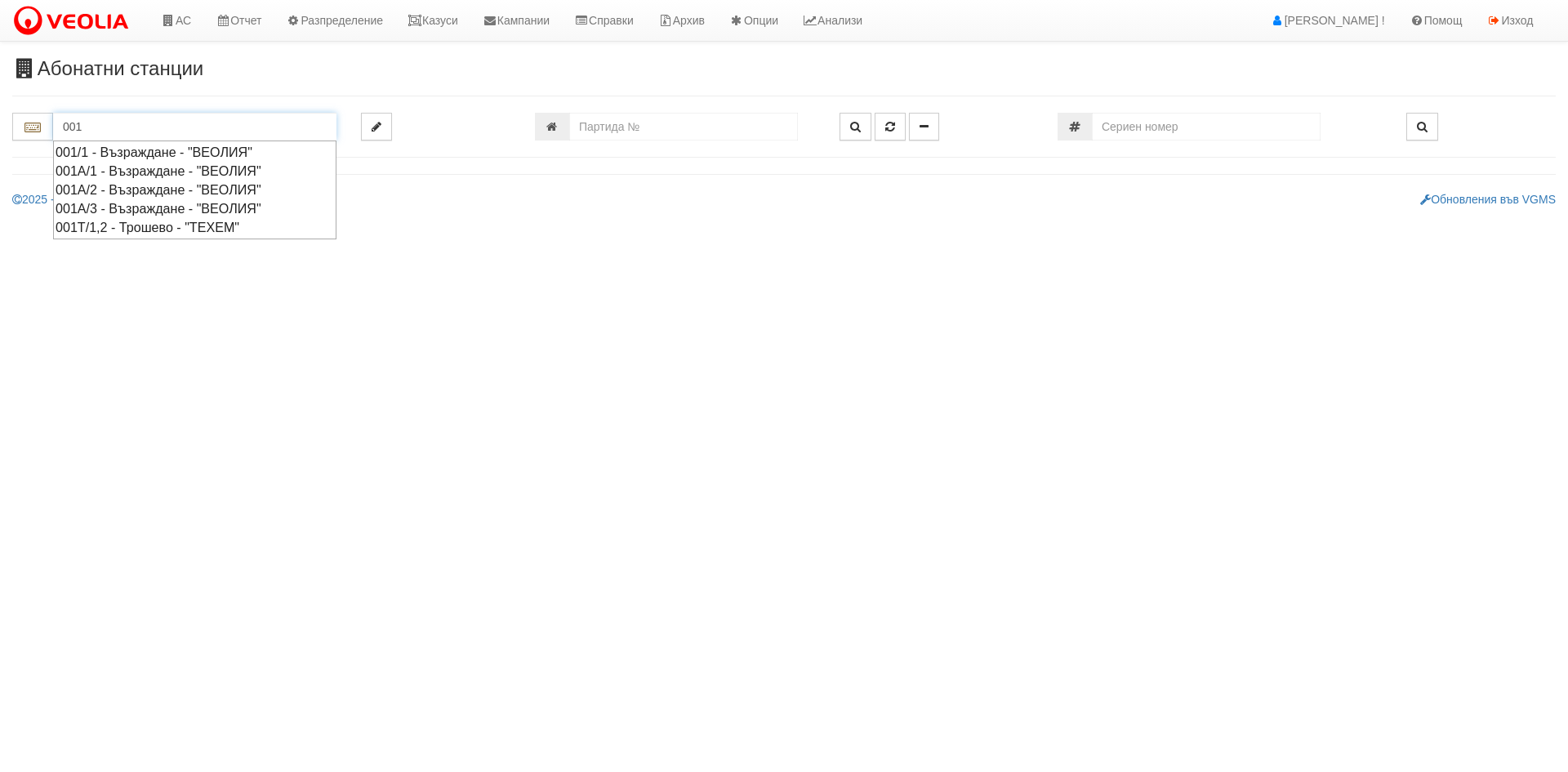
click at [180, 152] on div "001/1 - Възраждане - "ВЕОЛИЯ"" at bounding box center [195, 152] width 279 height 19
type input "001/1 - Възраждане - "ВЕОЛИЯ""
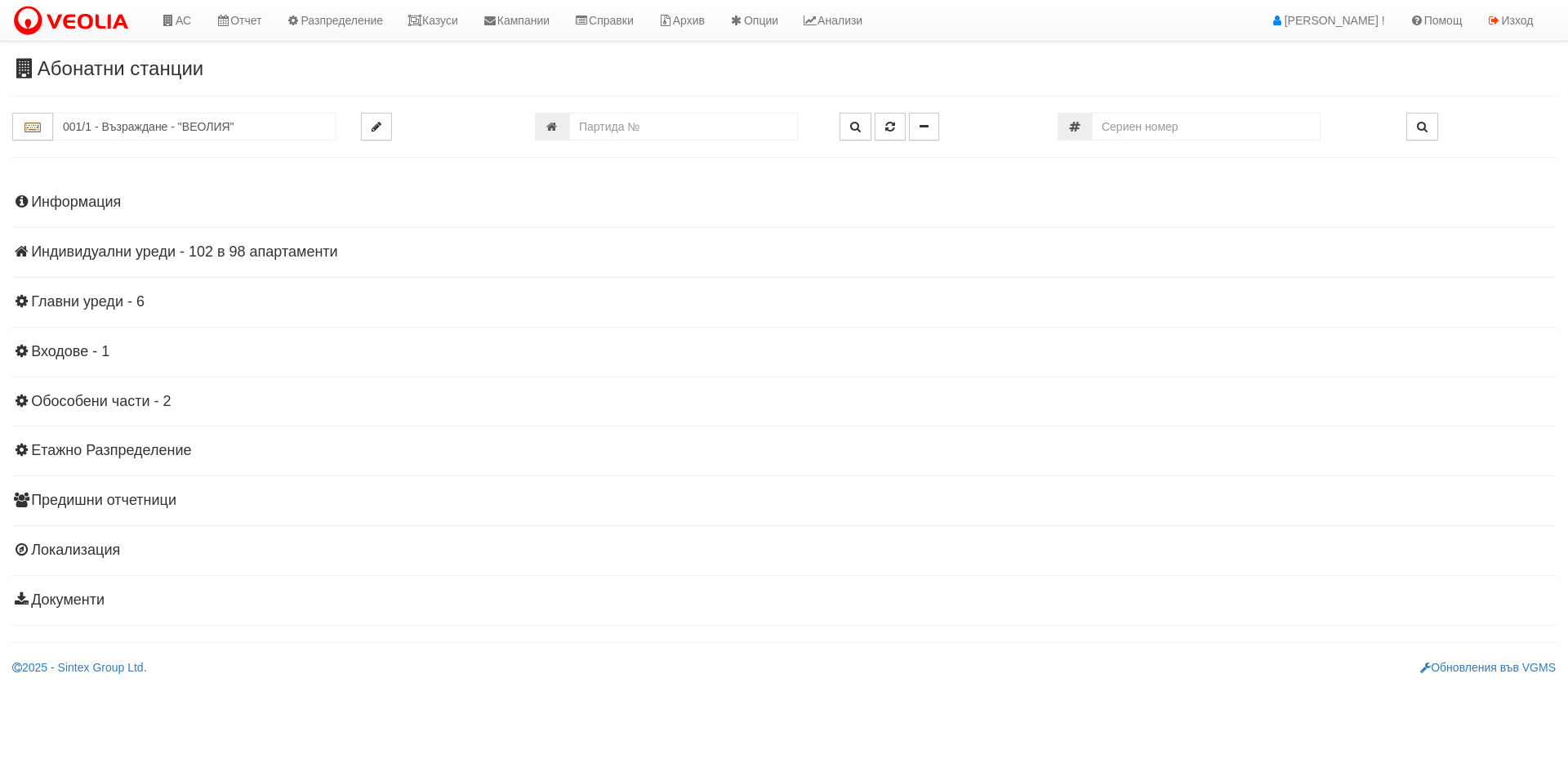
click at [275, 244] on h4 "Индивидуални уреди - 102 в 98 апартаменти" at bounding box center [784, 253] width 1544 height 17
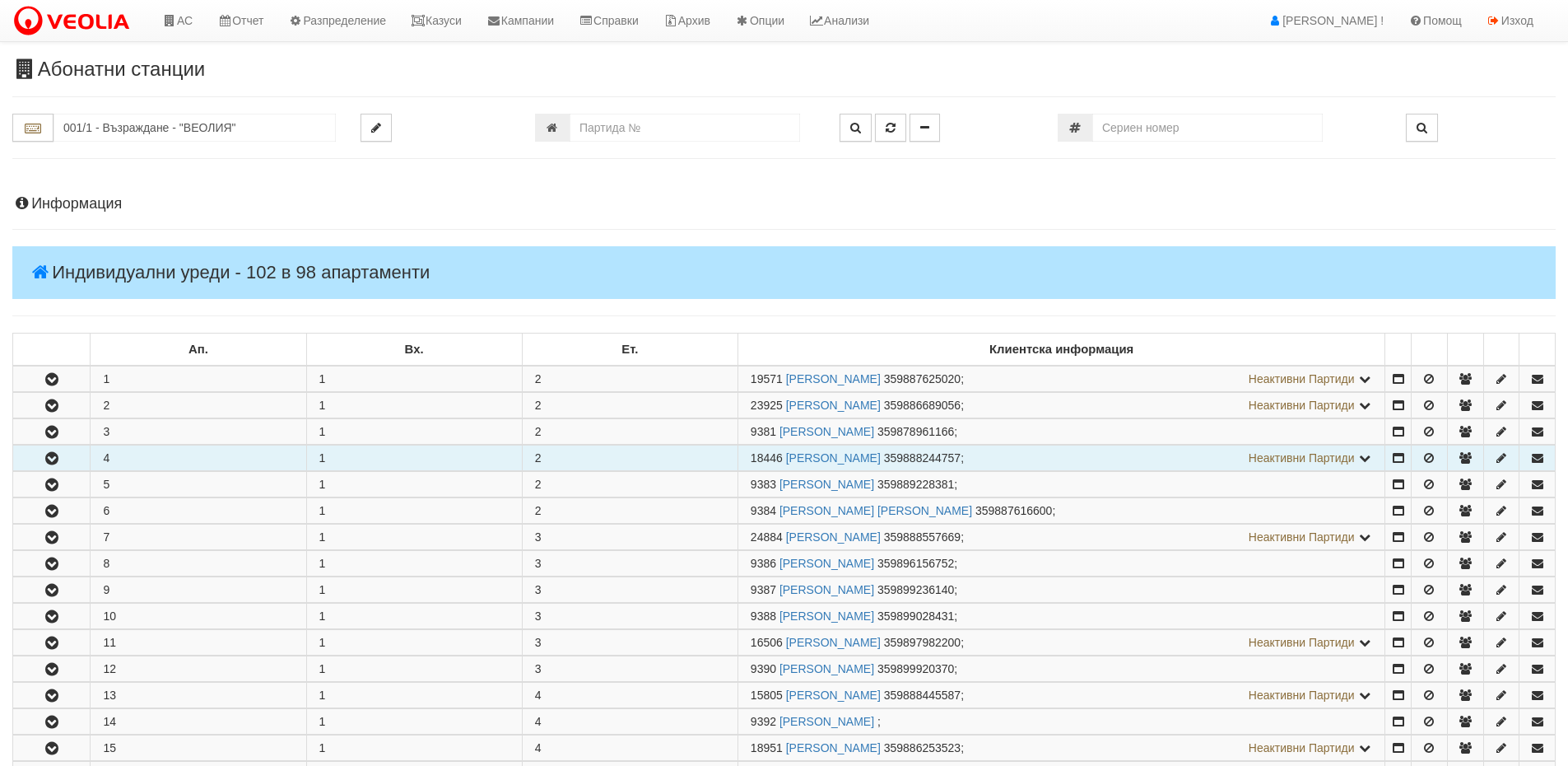
click at [70, 461] on button "button" at bounding box center [51, 458] width 76 height 24
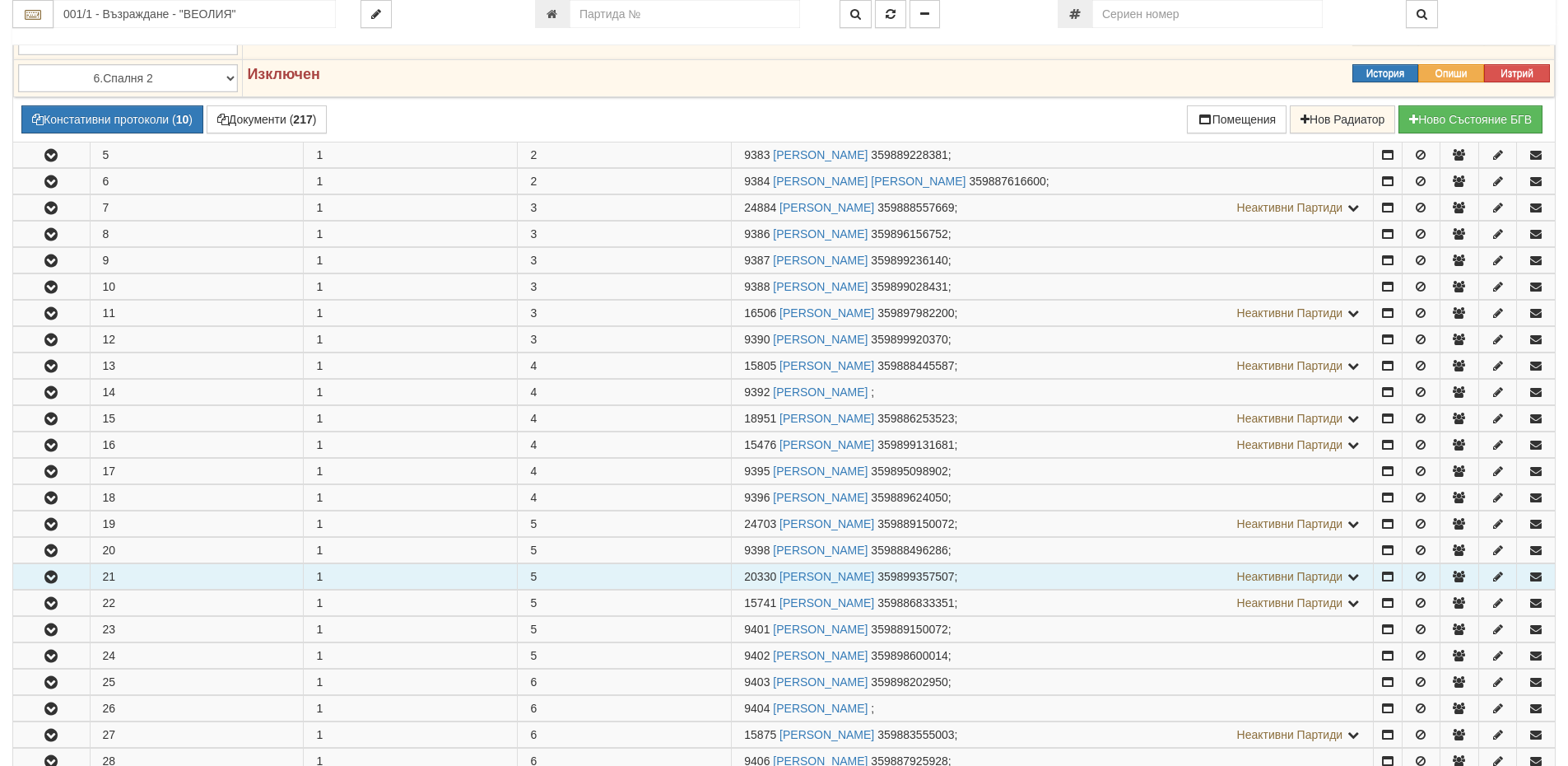
scroll to position [823, 0]
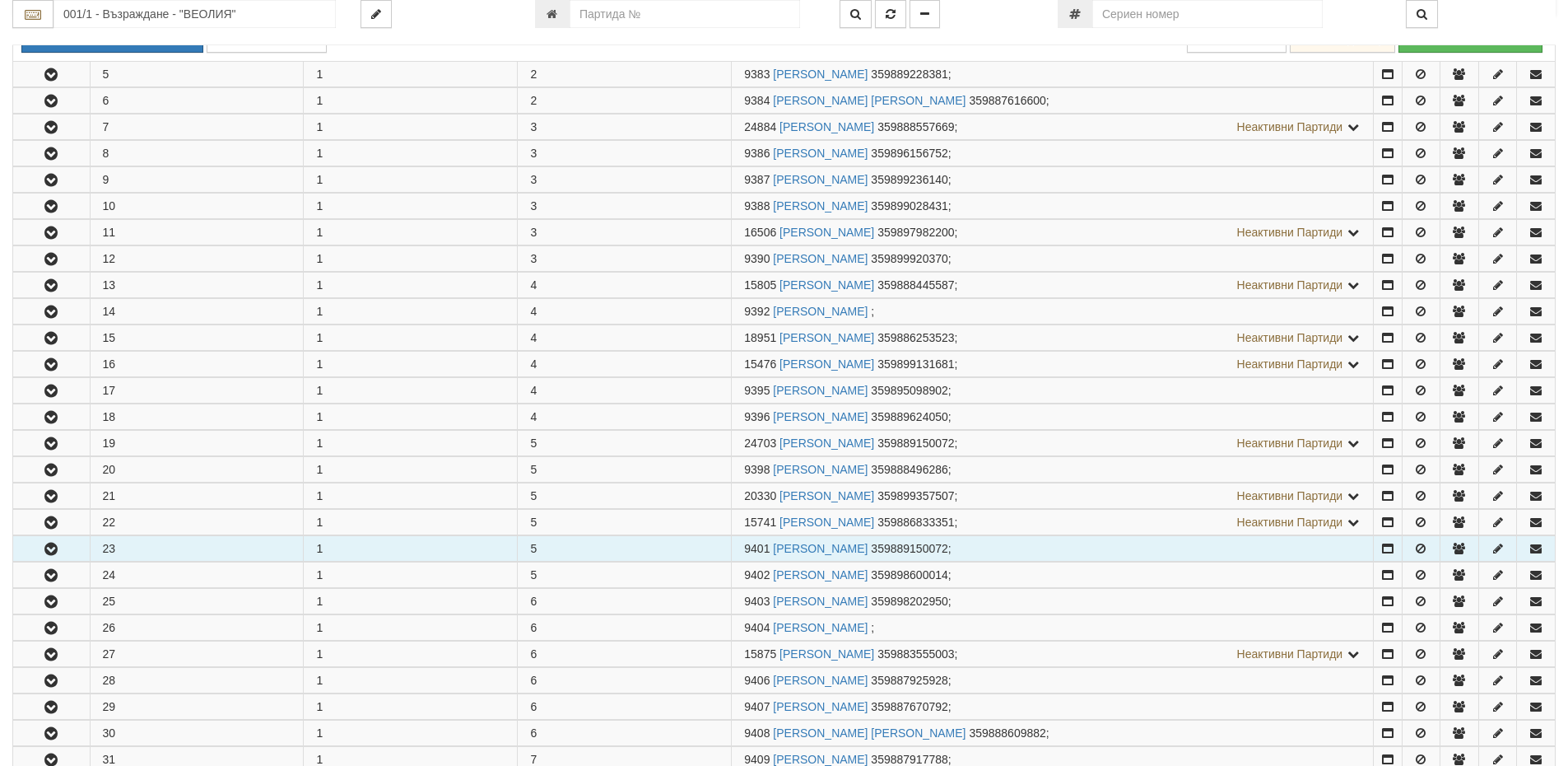
click at [54, 555] on icon "button" at bounding box center [51, 549] width 20 height 11
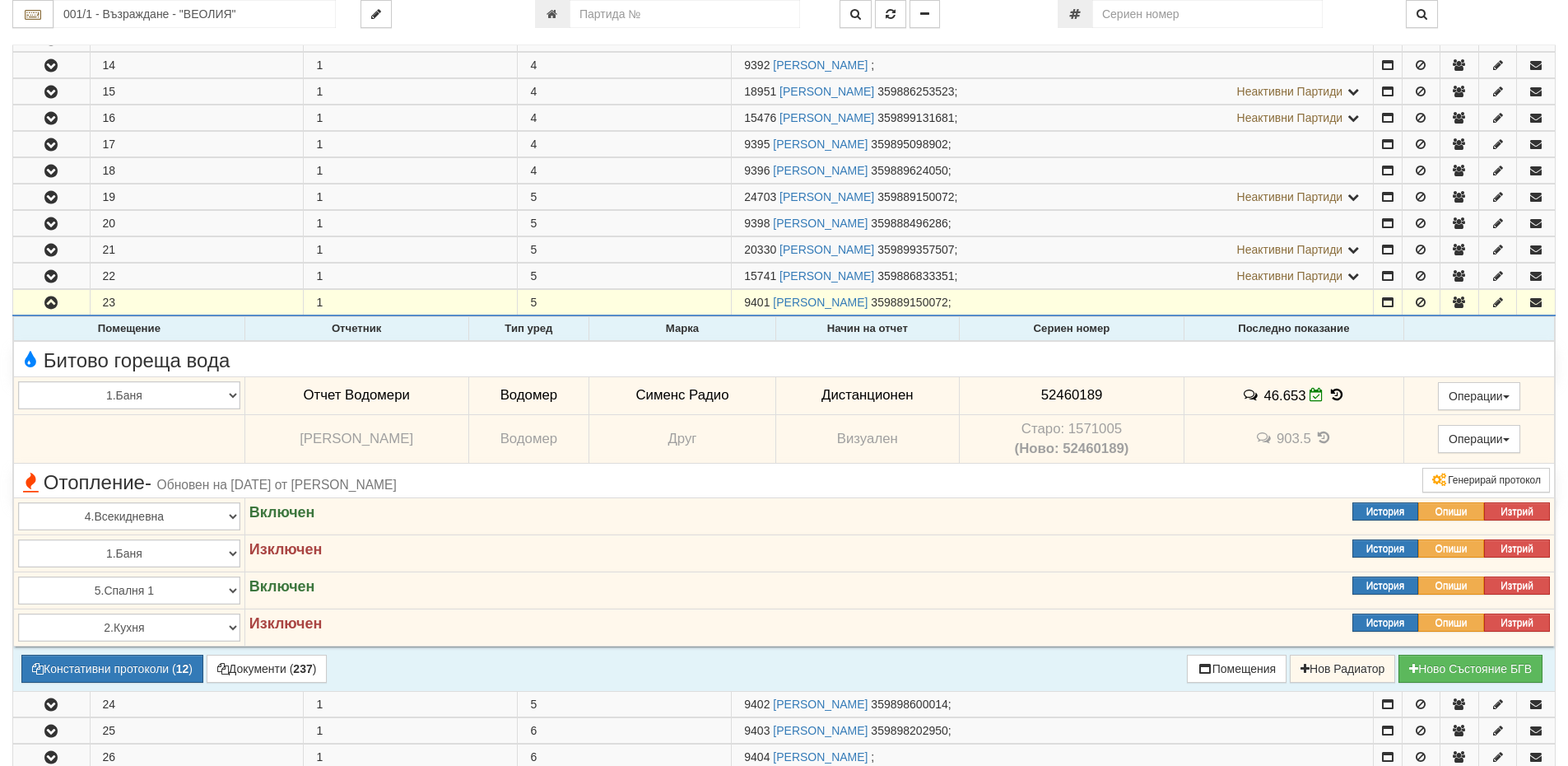
scroll to position [1071, 0]
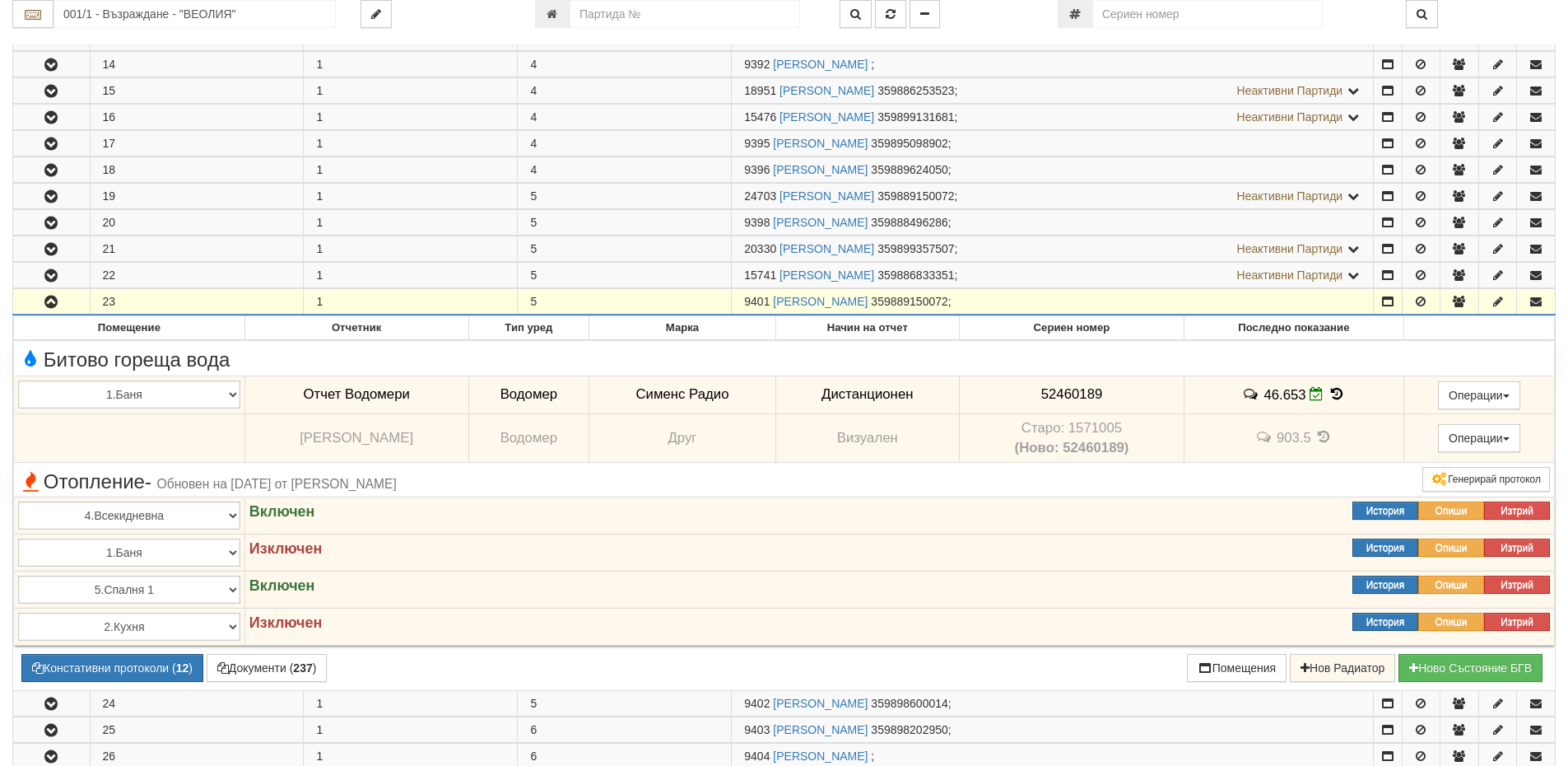
drag, startPoint x: 773, startPoint y: 303, endPoint x: 731, endPoint y: 306, distance: 42.1
click at [731, 306] on tr "23 1 5 9401 ВАЛЕНТИН СЛАВОВ ЕНЧЕВ 359889150072 ;" at bounding box center [784, 302] width 1543 height 26
copy tr "9401"
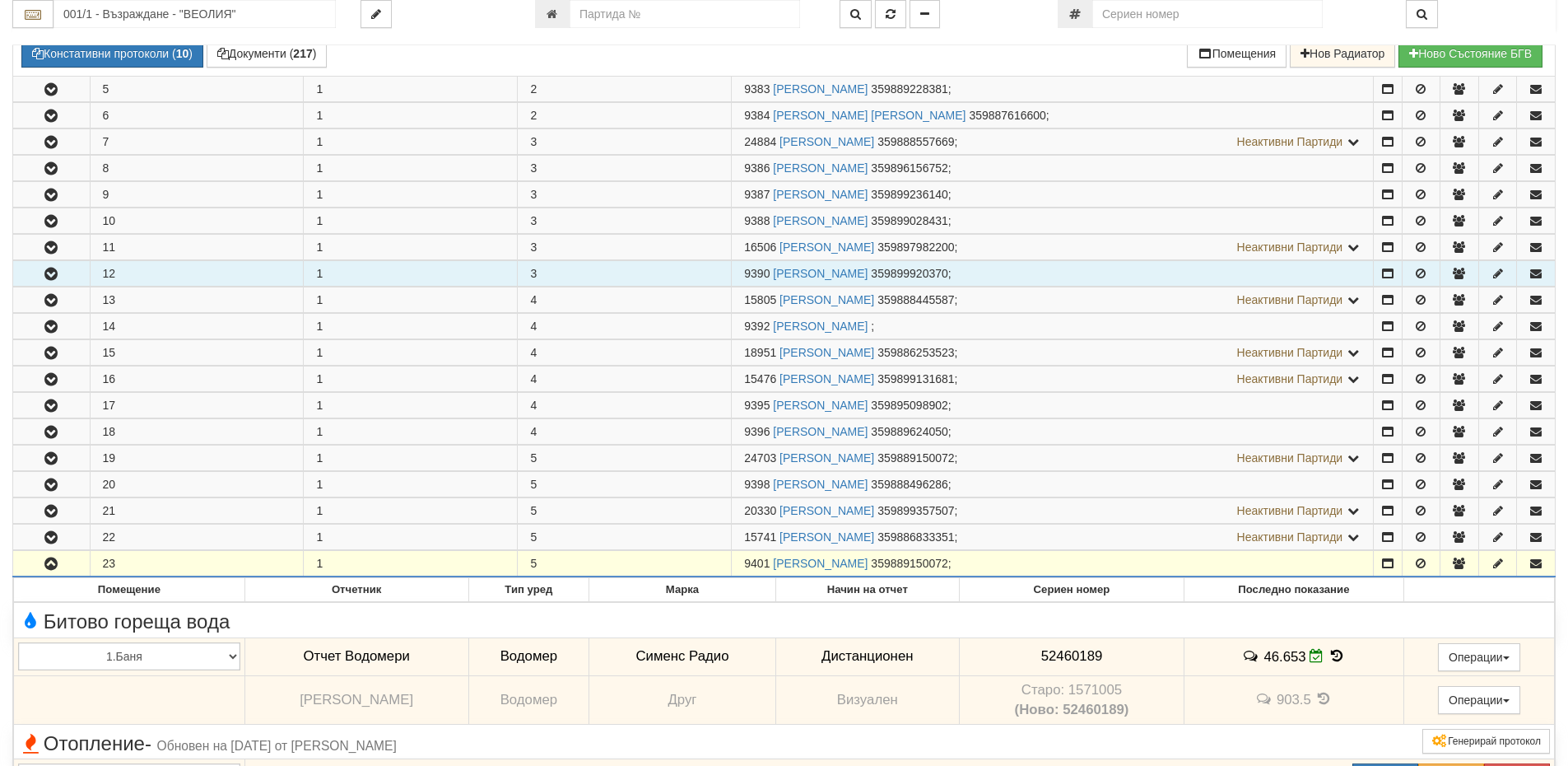
scroll to position [988, 0]
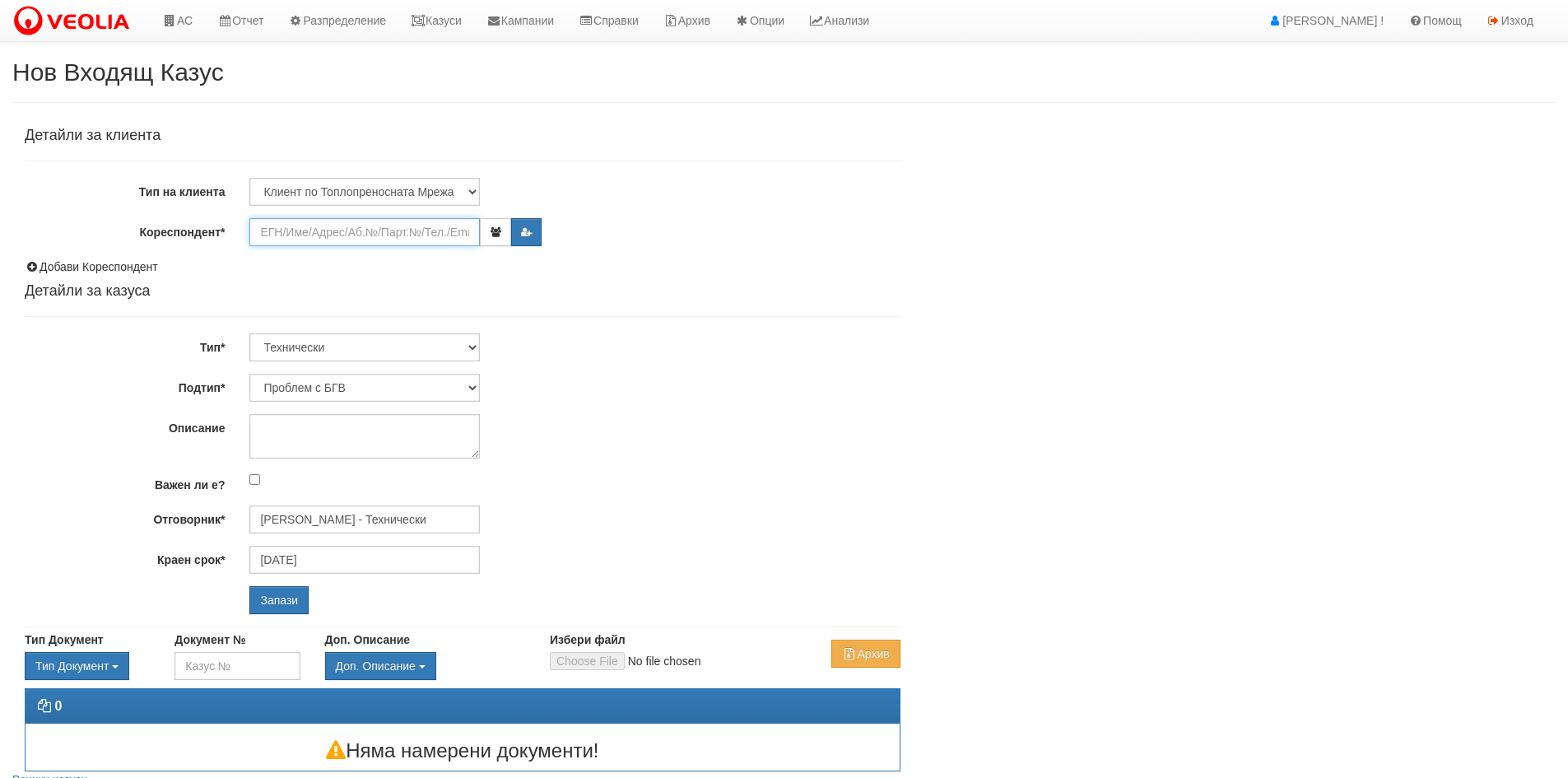
click at [327, 222] on input "Кореспондент*" at bounding box center [364, 232] width 230 height 28
paste input "9401"
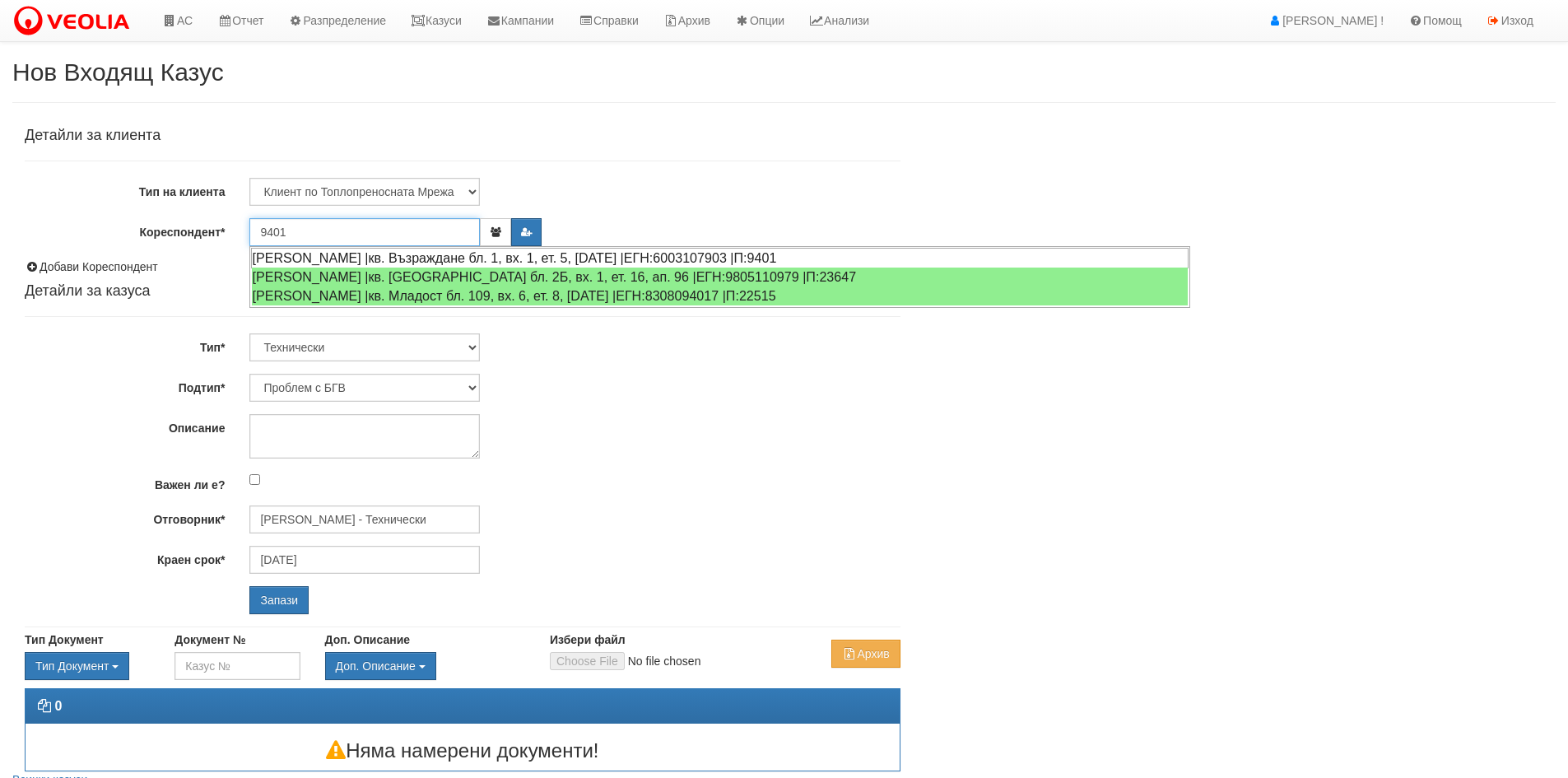
click at [401, 256] on div "[PERSON_NAME] |кв. Възраждане бл. 1, вх. 1, ет. 5, [DATE] |ЕГН:6003107903 |П:94…" at bounding box center [720, 258] width 938 height 21
type input "[PERSON_NAME]"
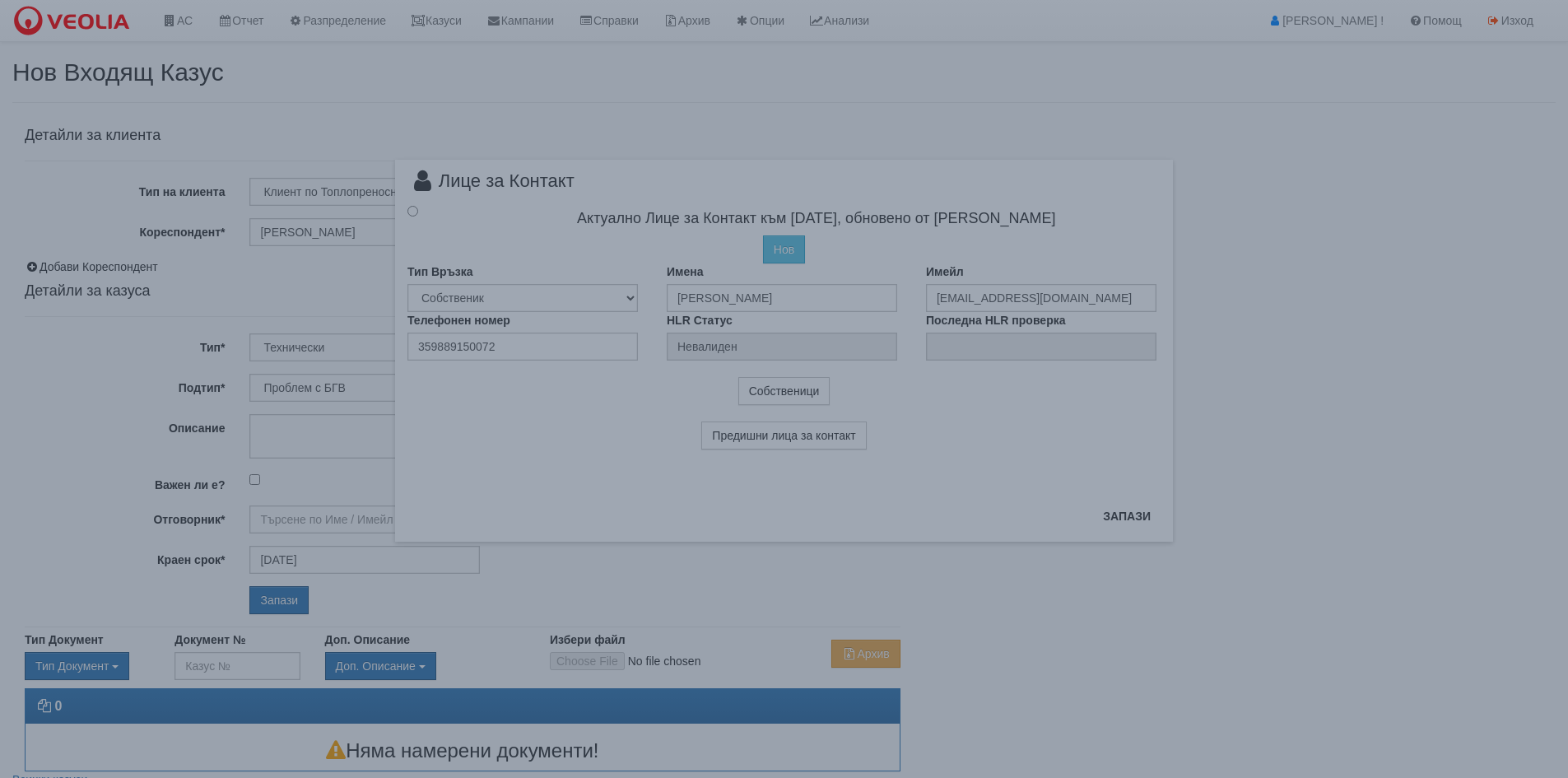
type input "[PERSON_NAME] - Технически"
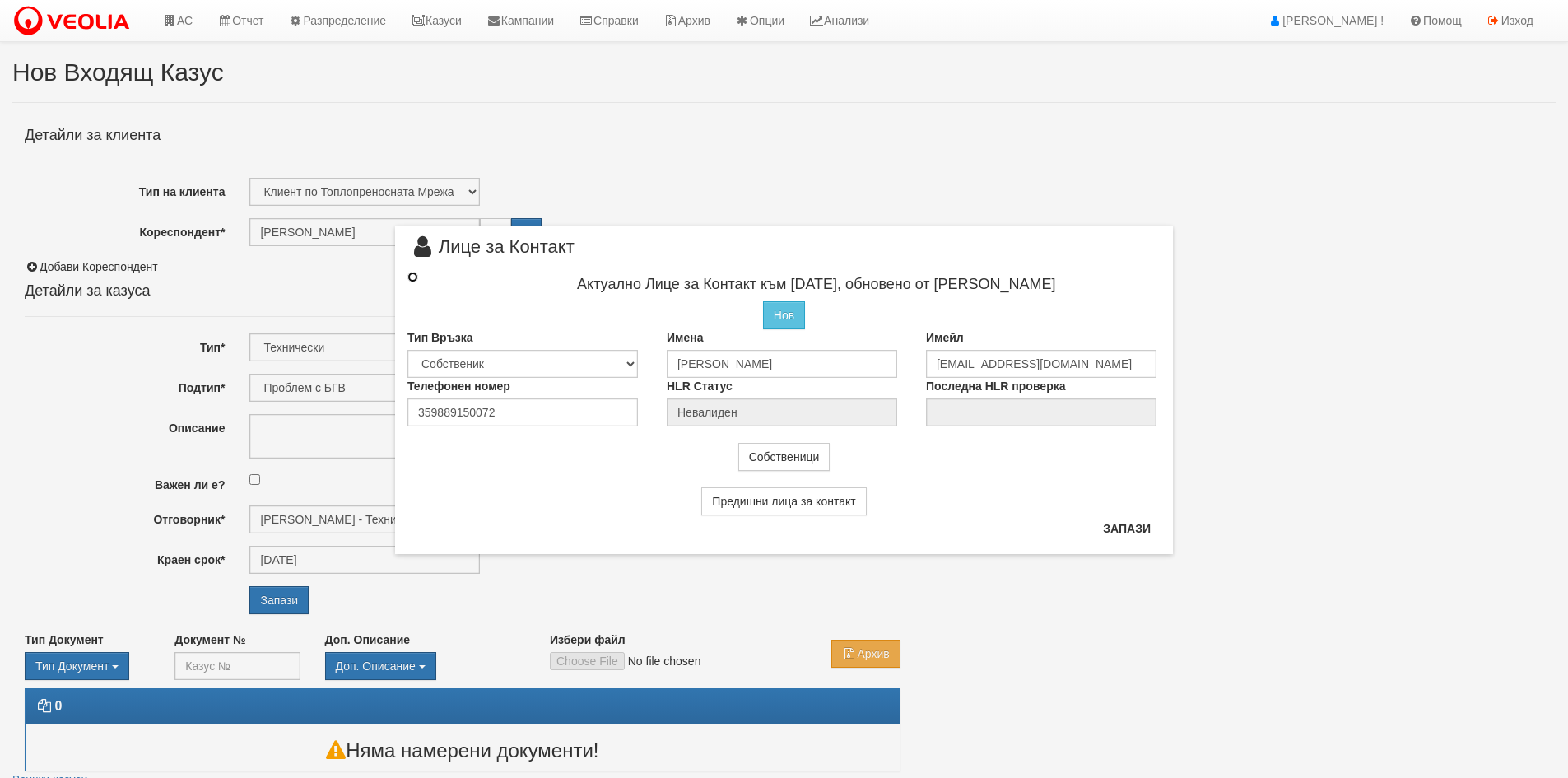
click at [411, 282] on input "radio" at bounding box center [412, 276] width 10 height 10
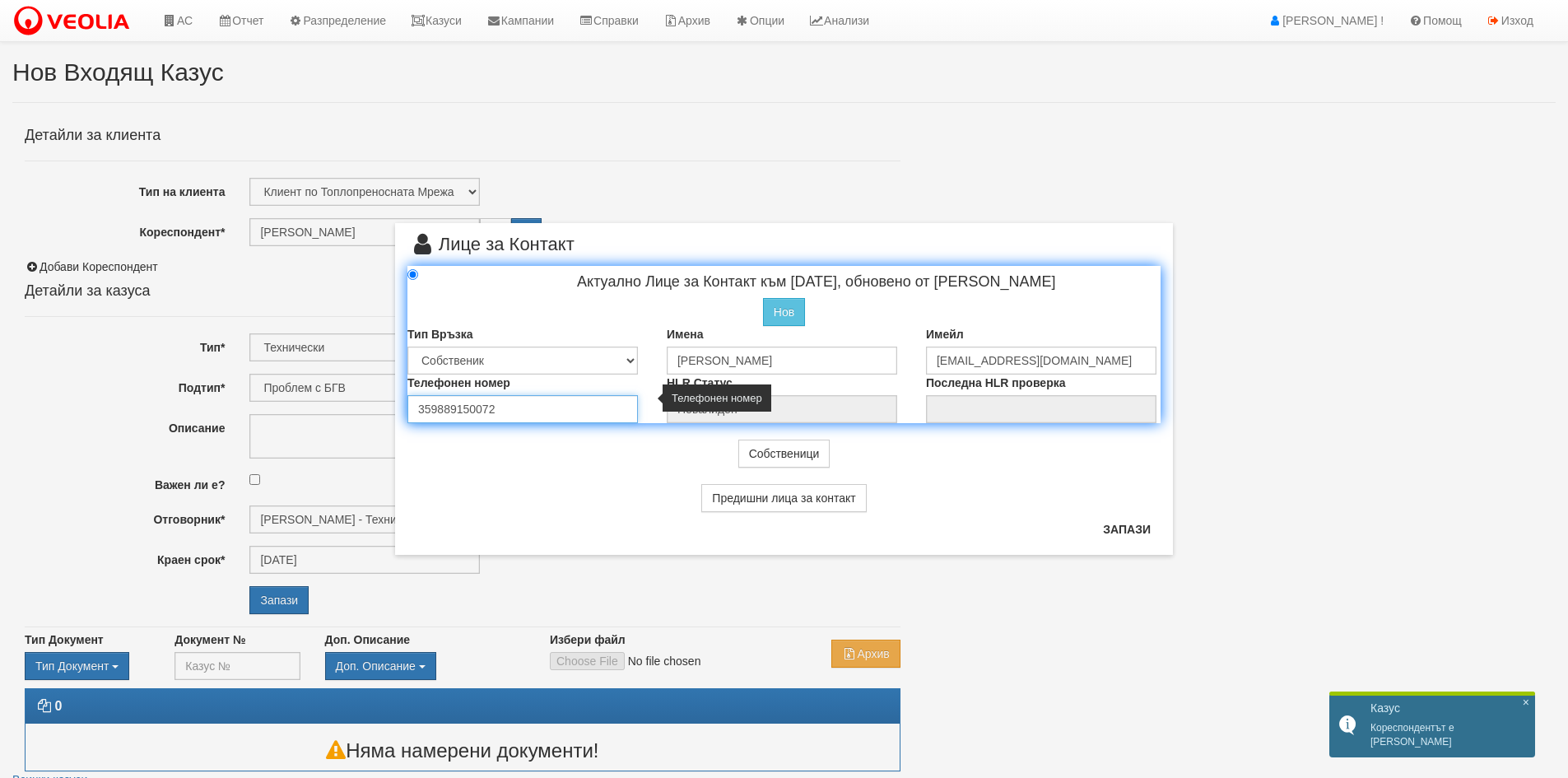
click at [585, 408] on input "359889150072" at bounding box center [522, 409] width 230 height 28
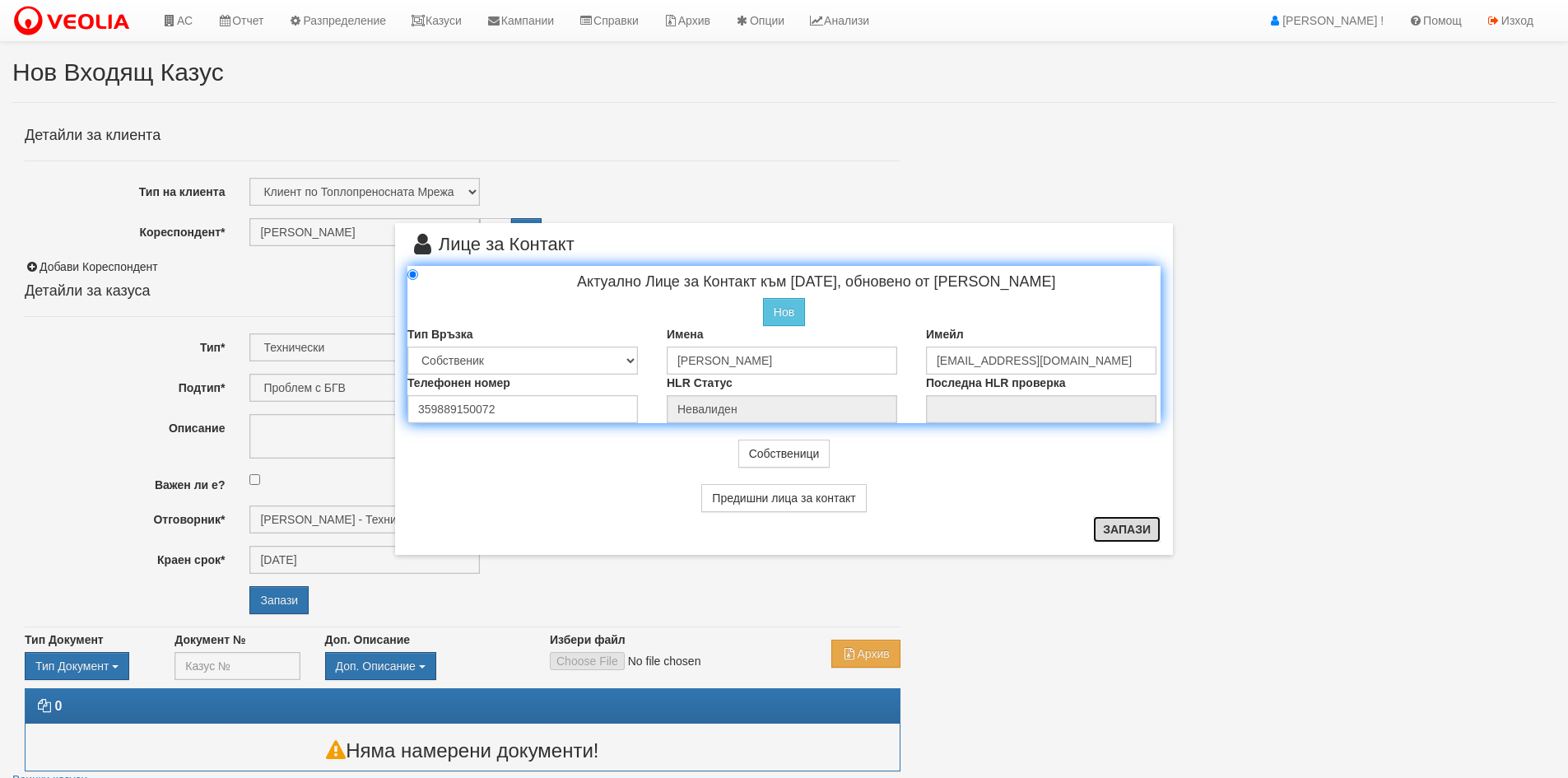
click at [1135, 525] on button "Запази" at bounding box center [1126, 529] width 68 height 26
radio input "true"
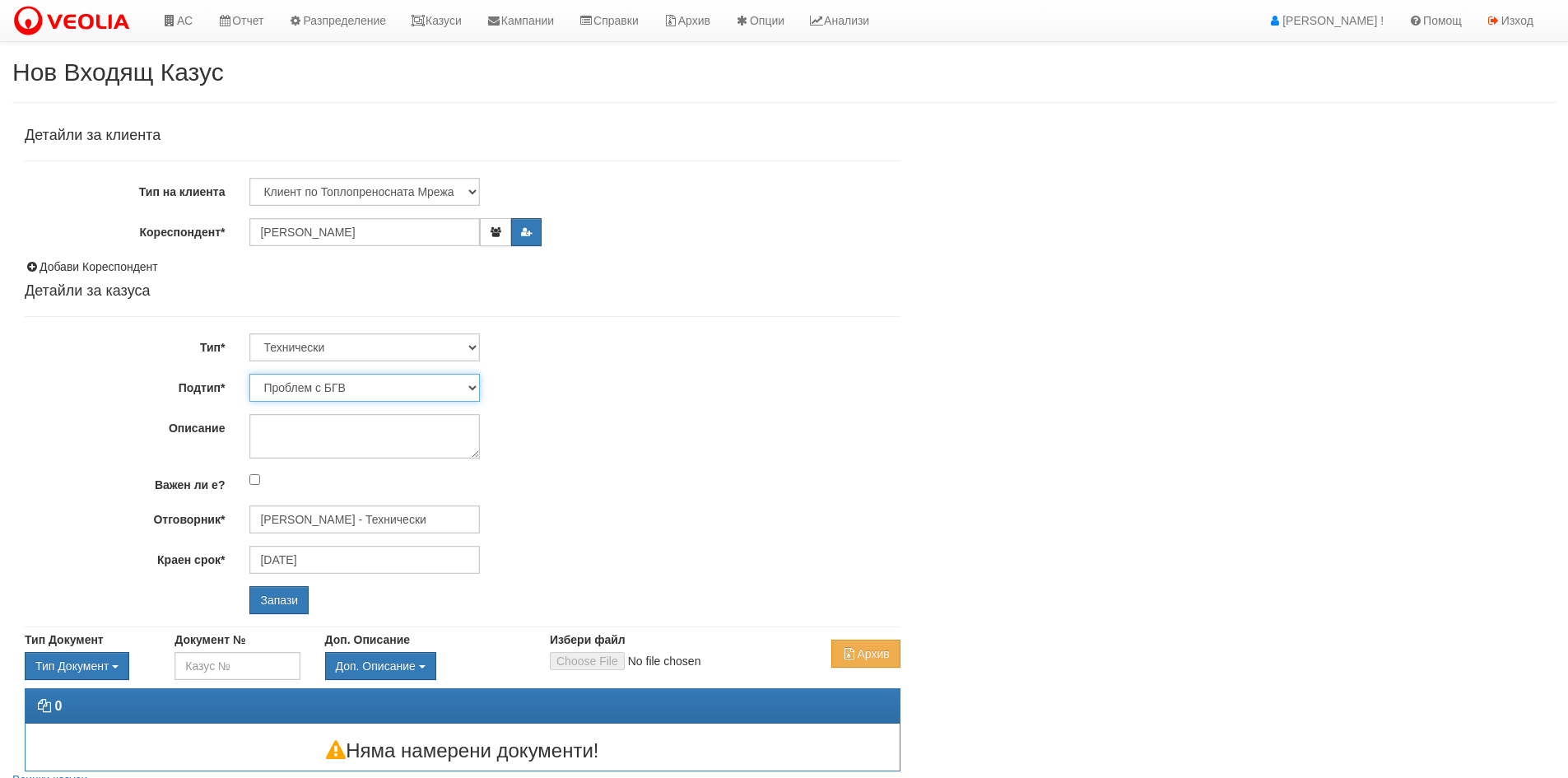
click at [295, 389] on select "Проблем с БГВ Теч ВОИ Теч БГВ Теч в АС Теч от водомер Проблем в АС Интервенция …" at bounding box center [364, 388] width 230 height 28
select select "Теч БГВ"
click at [249, 374] on select "Проблем с БГВ Теч ВОИ Теч БГВ Теч в АС Теч от водомер Проблем в АС Интервенция …" at bounding box center [364, 388] width 230 height 28
type input "14/10/2025"
type input "Дончо Дончев - Технически"
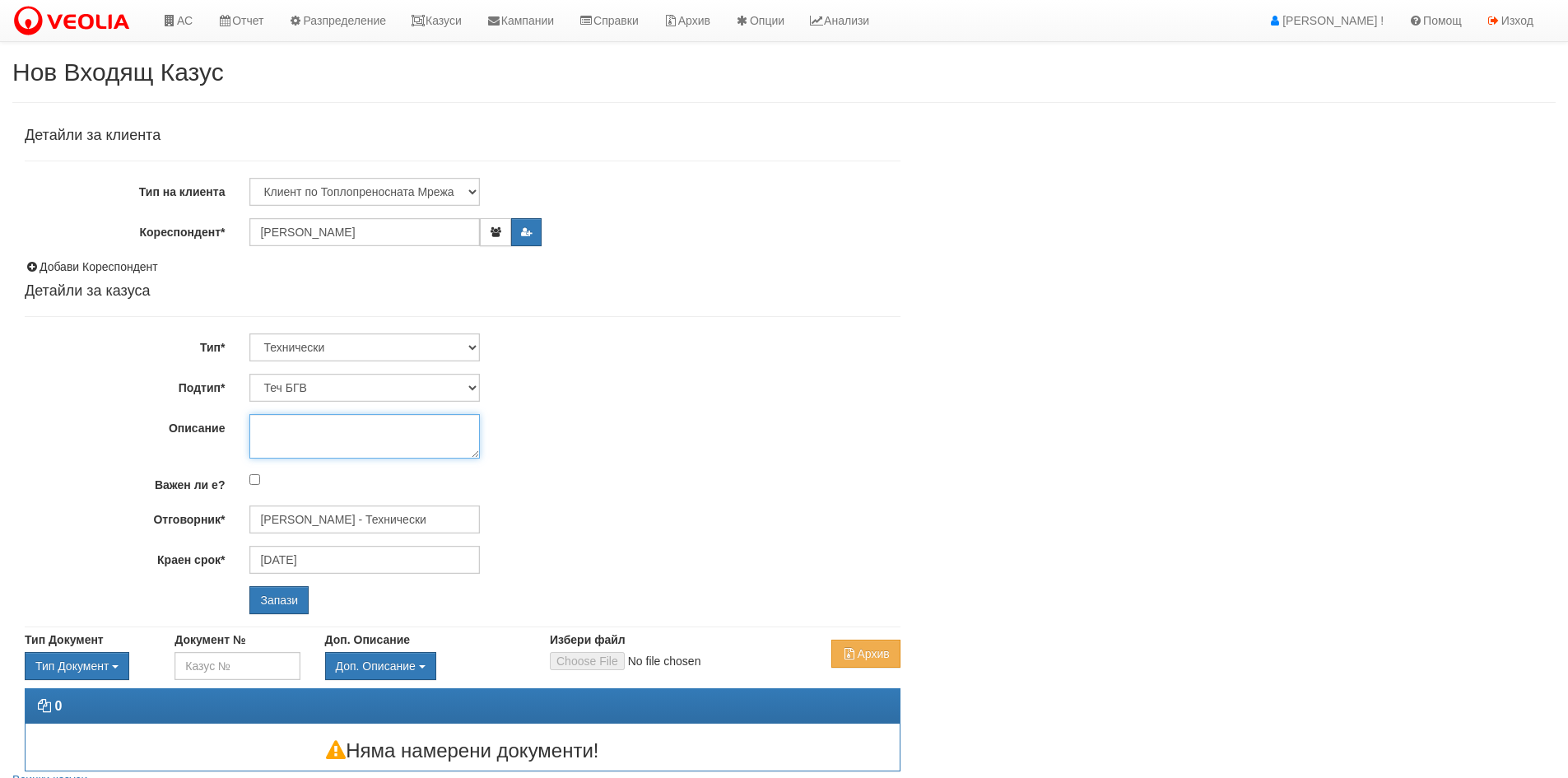
click at [319, 430] on textarea "Описание" at bounding box center [364, 436] width 230 height 44
type textarea "теч от водомер"
click at [264, 600] on input "Запази" at bounding box center [278, 600] width 59 height 28
